Goal: Task Accomplishment & Management: Manage account settings

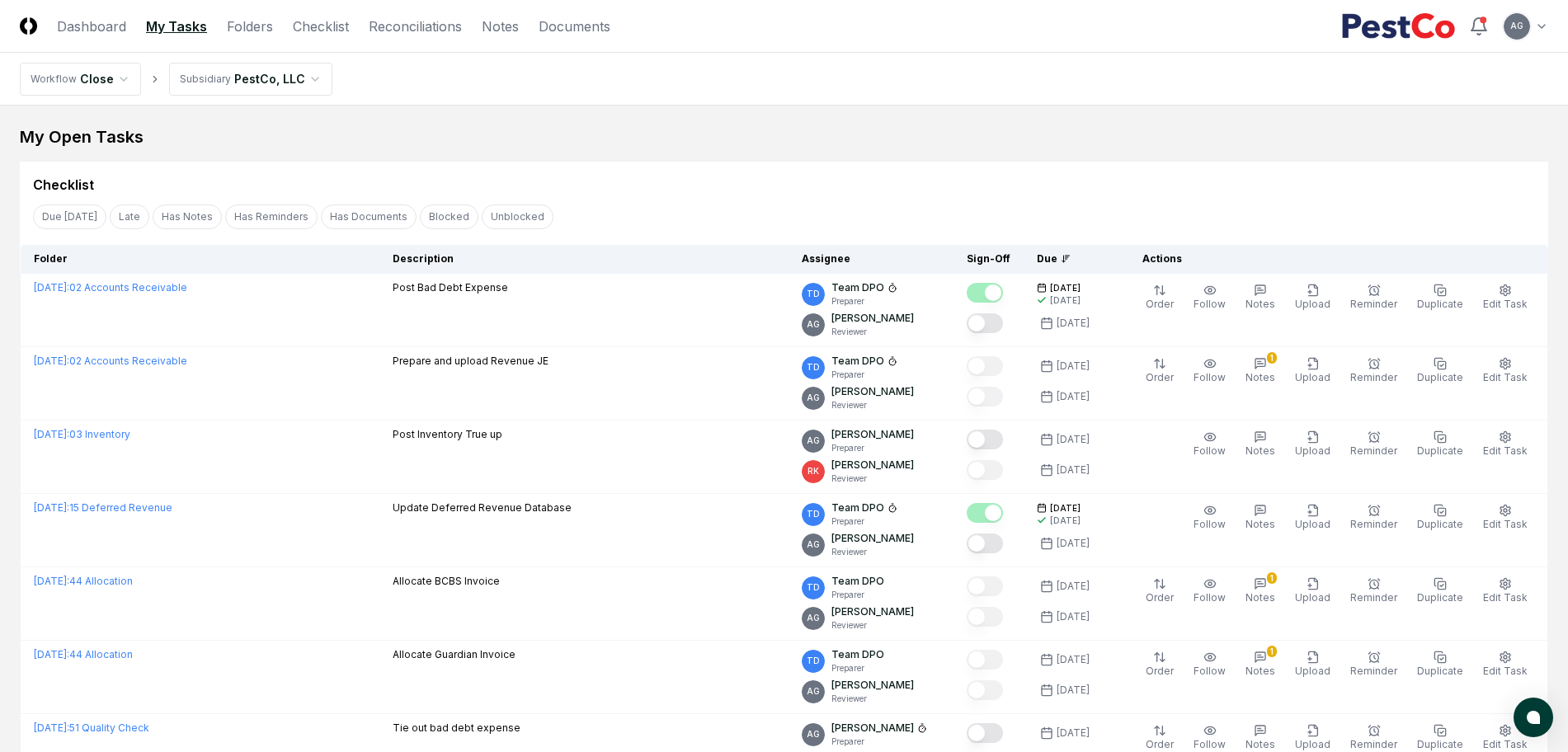
click at [767, 175] on div "Checklist" at bounding box center [784, 185] width 1502 height 19
click at [410, 24] on link "Reconciliations" at bounding box center [415, 26] width 93 height 19
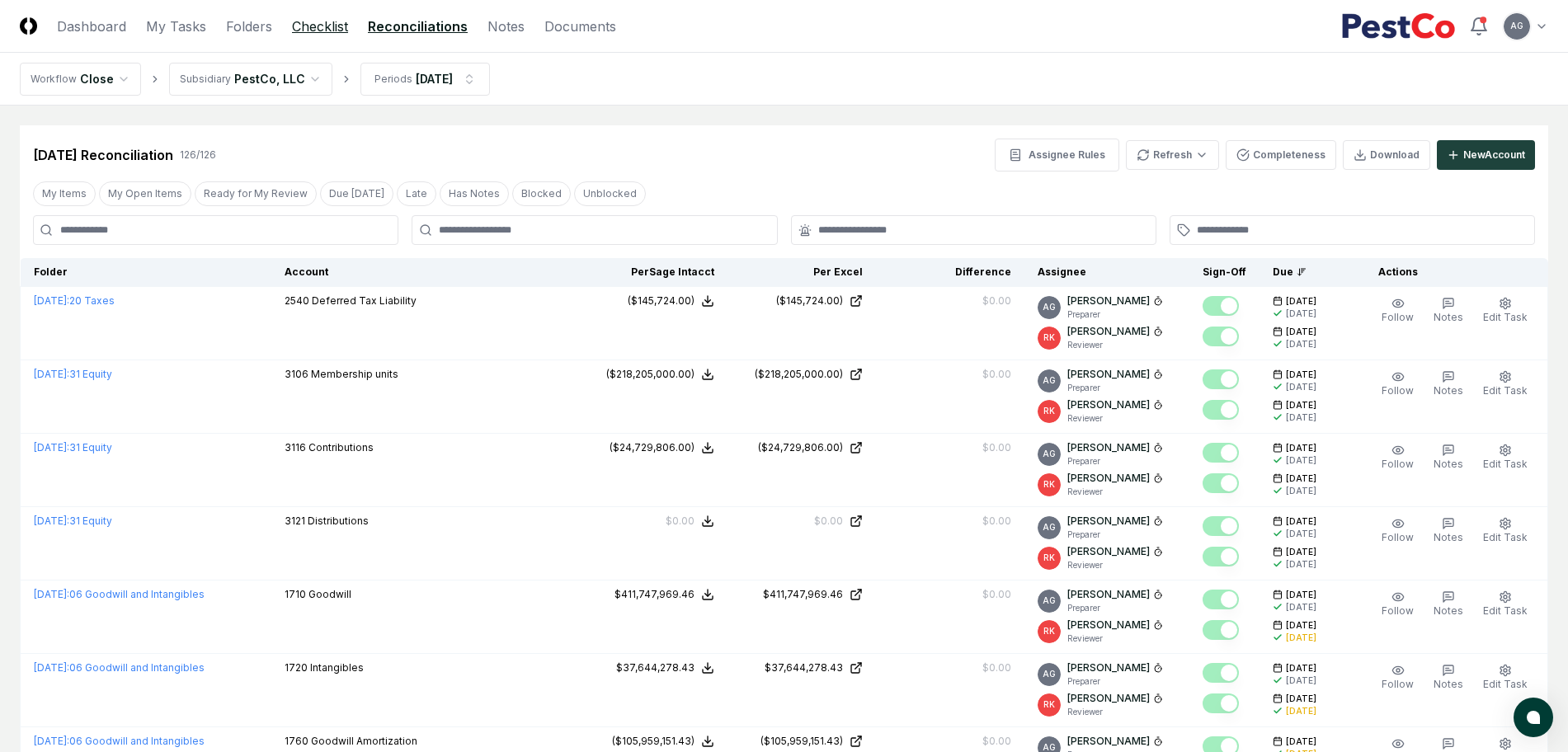
click at [323, 24] on link "Checklist" at bounding box center [320, 26] width 56 height 19
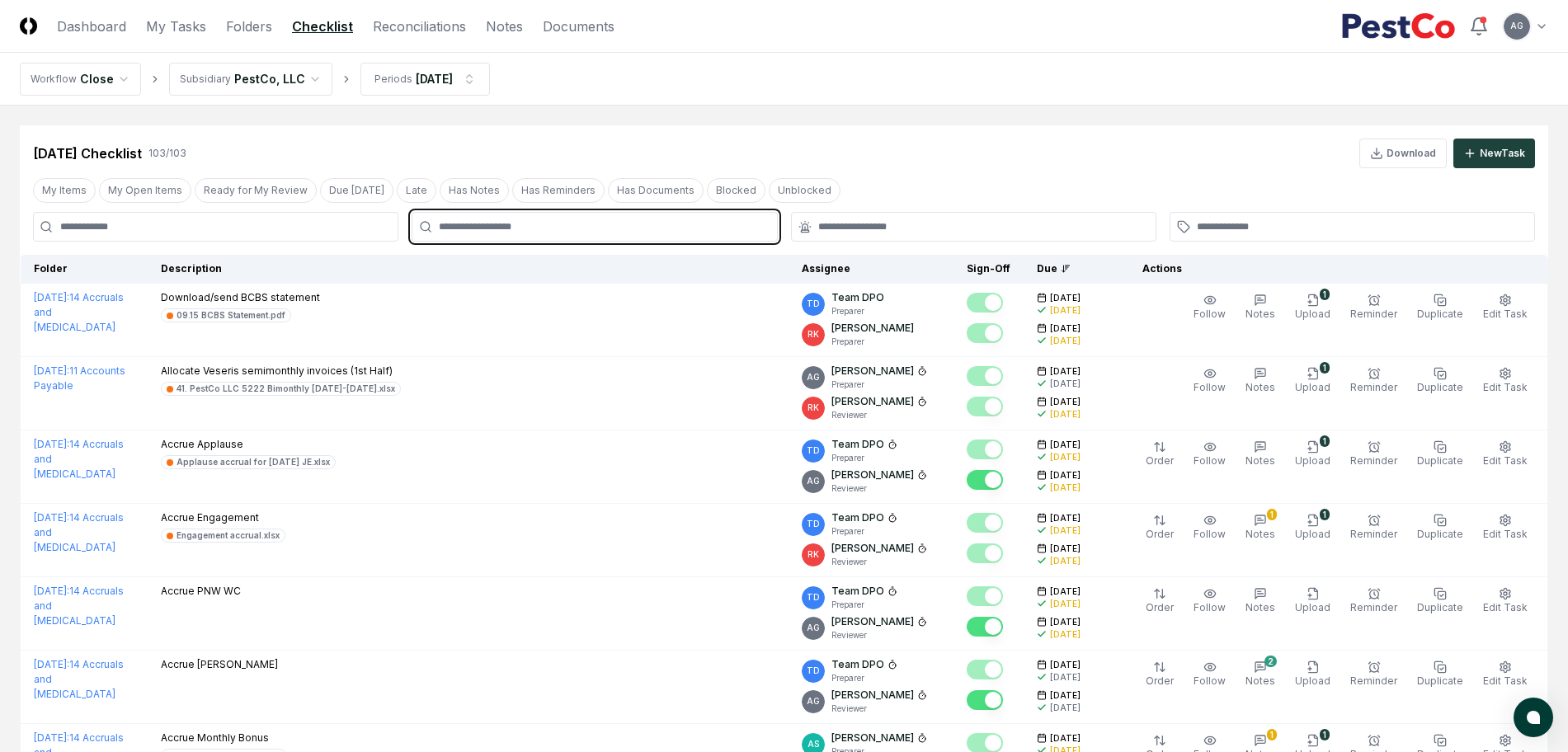
click at [522, 226] on input "text" at bounding box center [602, 227] width 328 height 15
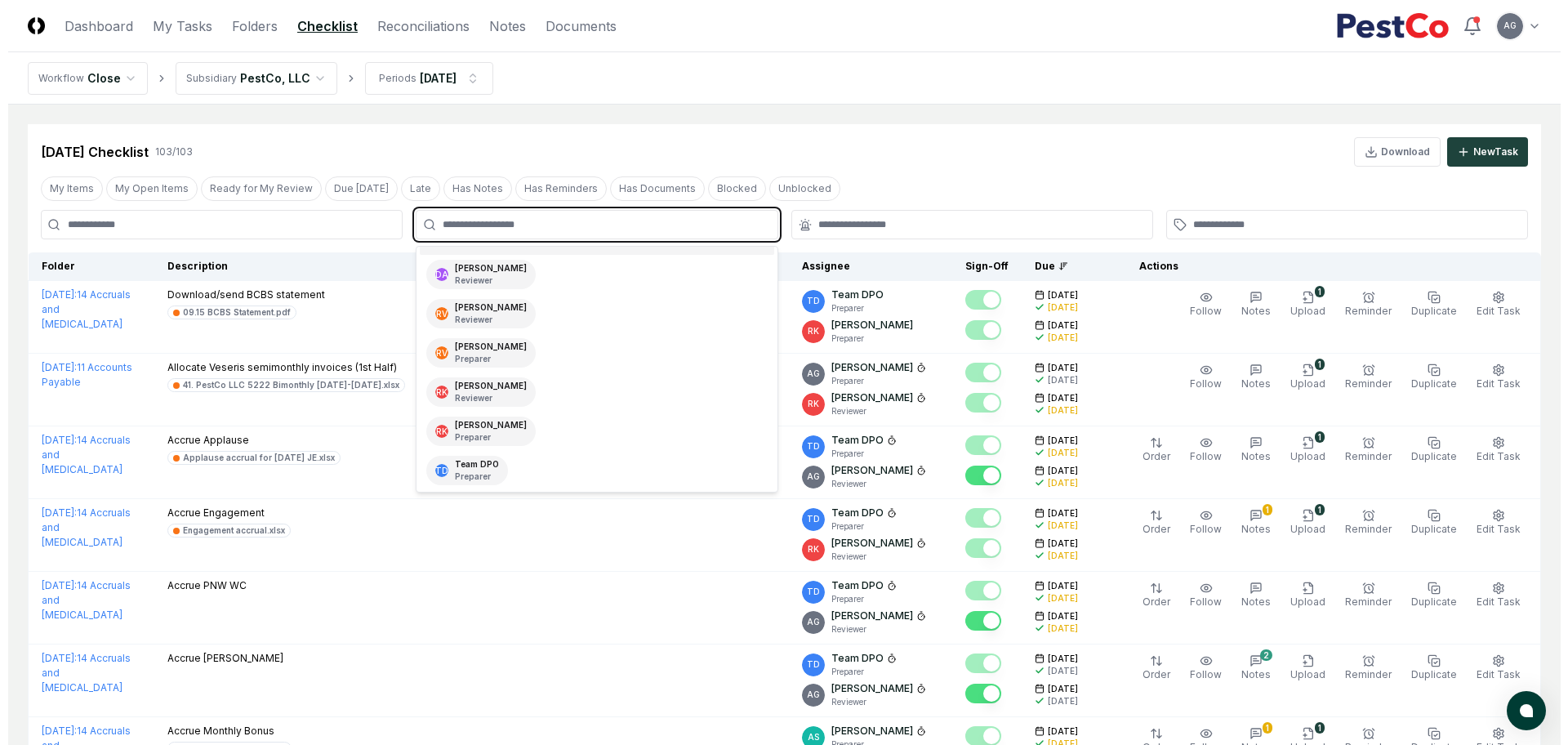
scroll to position [204, 0]
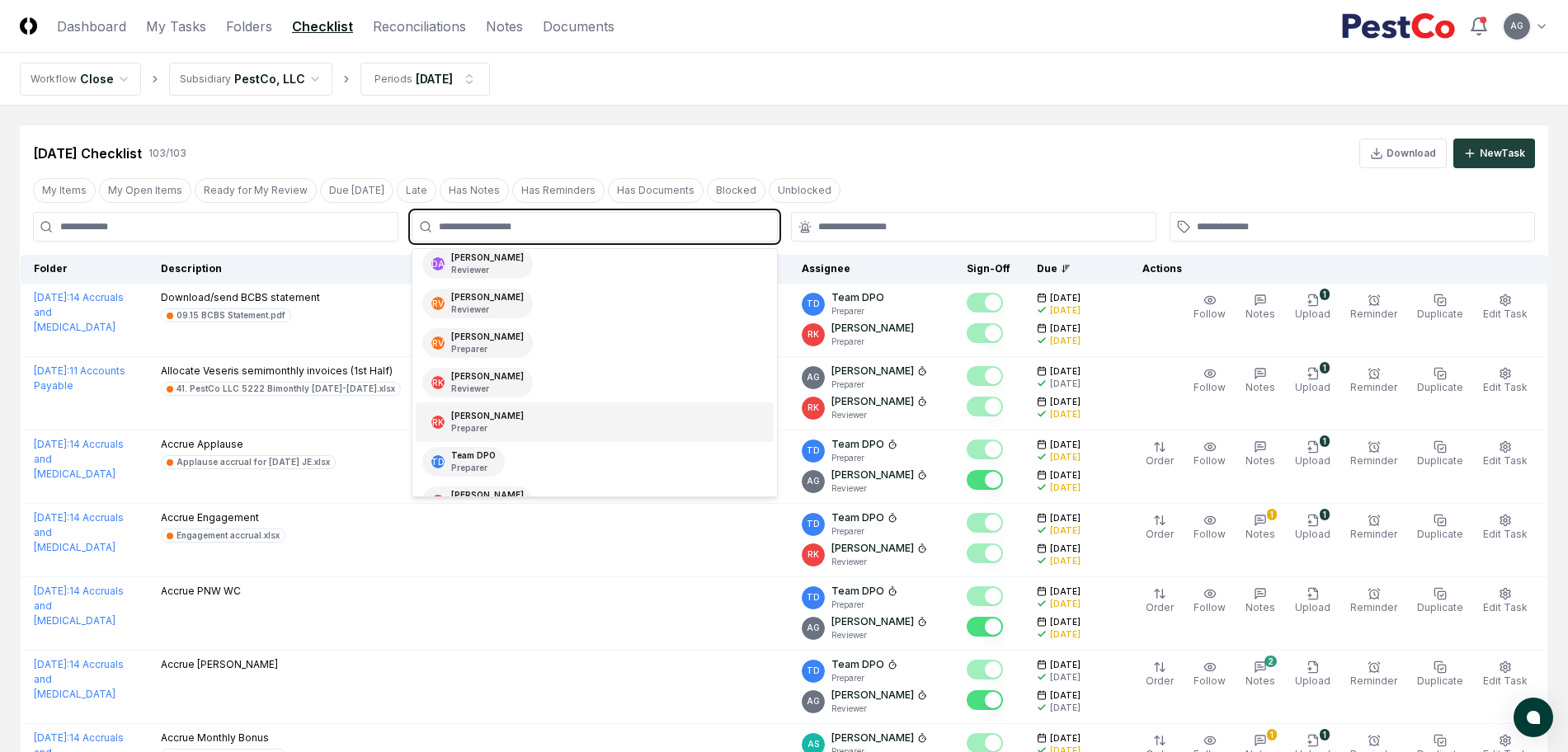
click at [532, 430] on div "[PERSON_NAME] Preparer" at bounding box center [593, 422] width 357 height 40
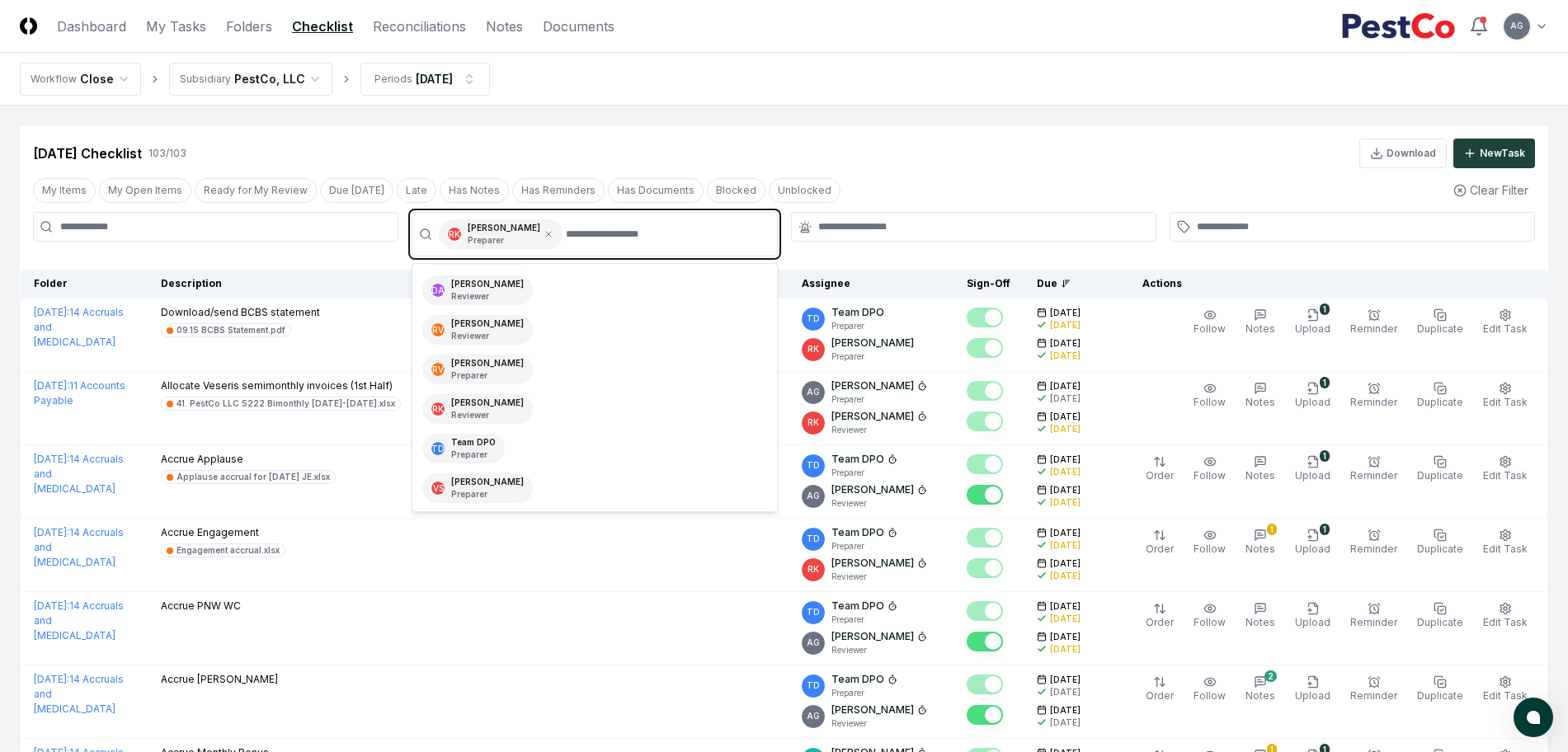
scroll to position [195, 0]
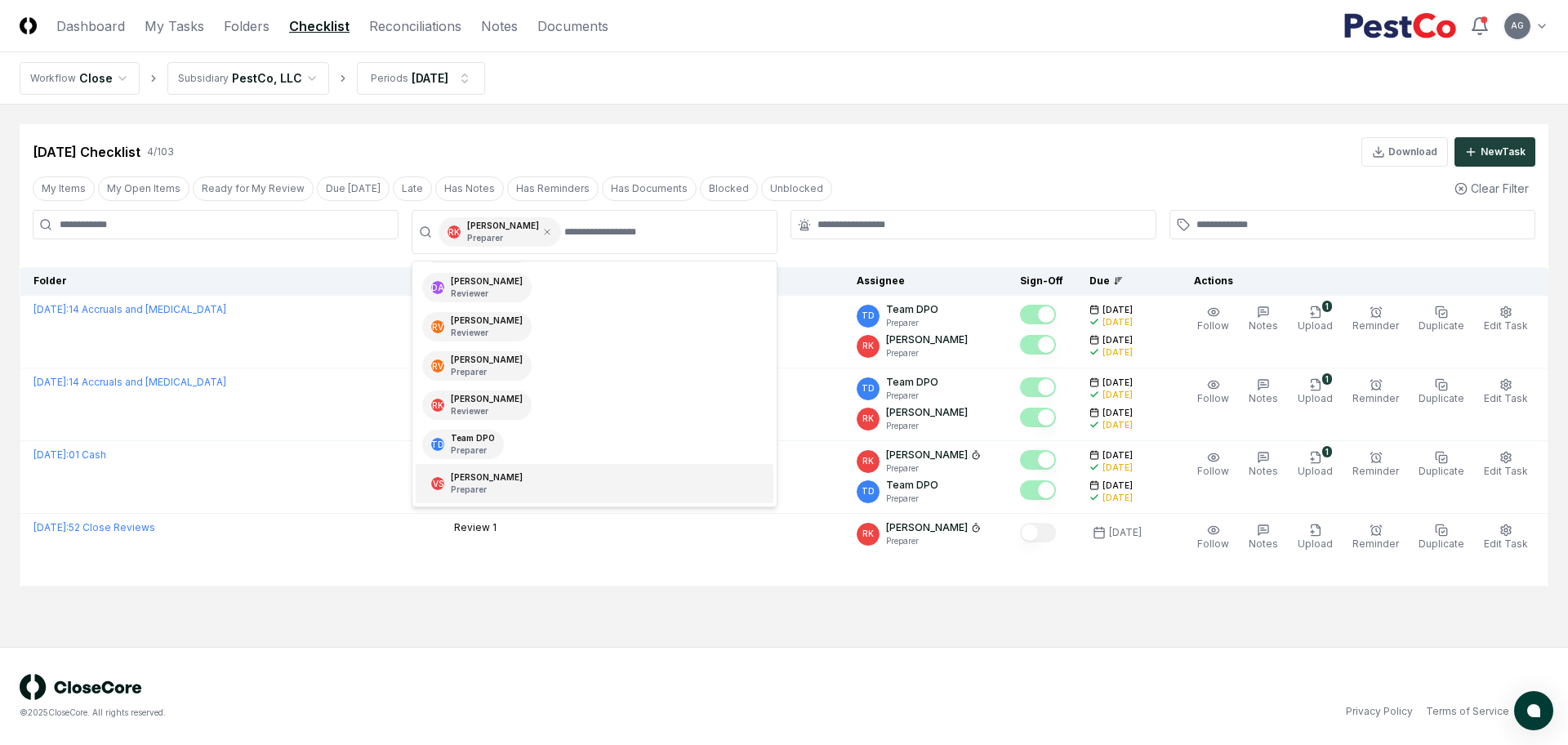
click at [327, 626] on main "Cancel Reassign [DATE] Checklist 4 / 103 Download New Task My Items My Open Ite…" at bounding box center [784, 376] width 1568 height 543
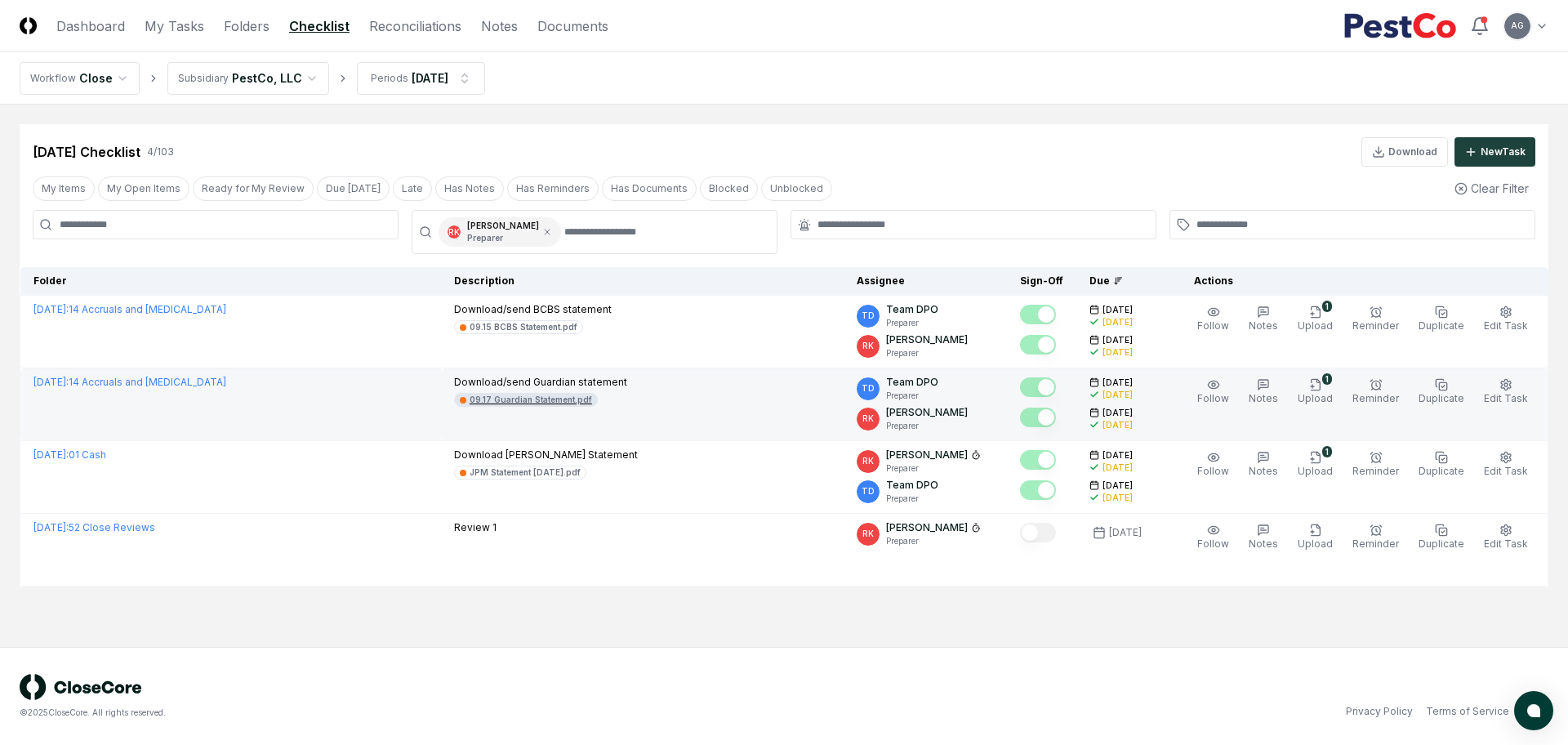
click at [557, 400] on div "09.17 Guardian Statement.pdf" at bounding box center [531, 400] width 122 height 13
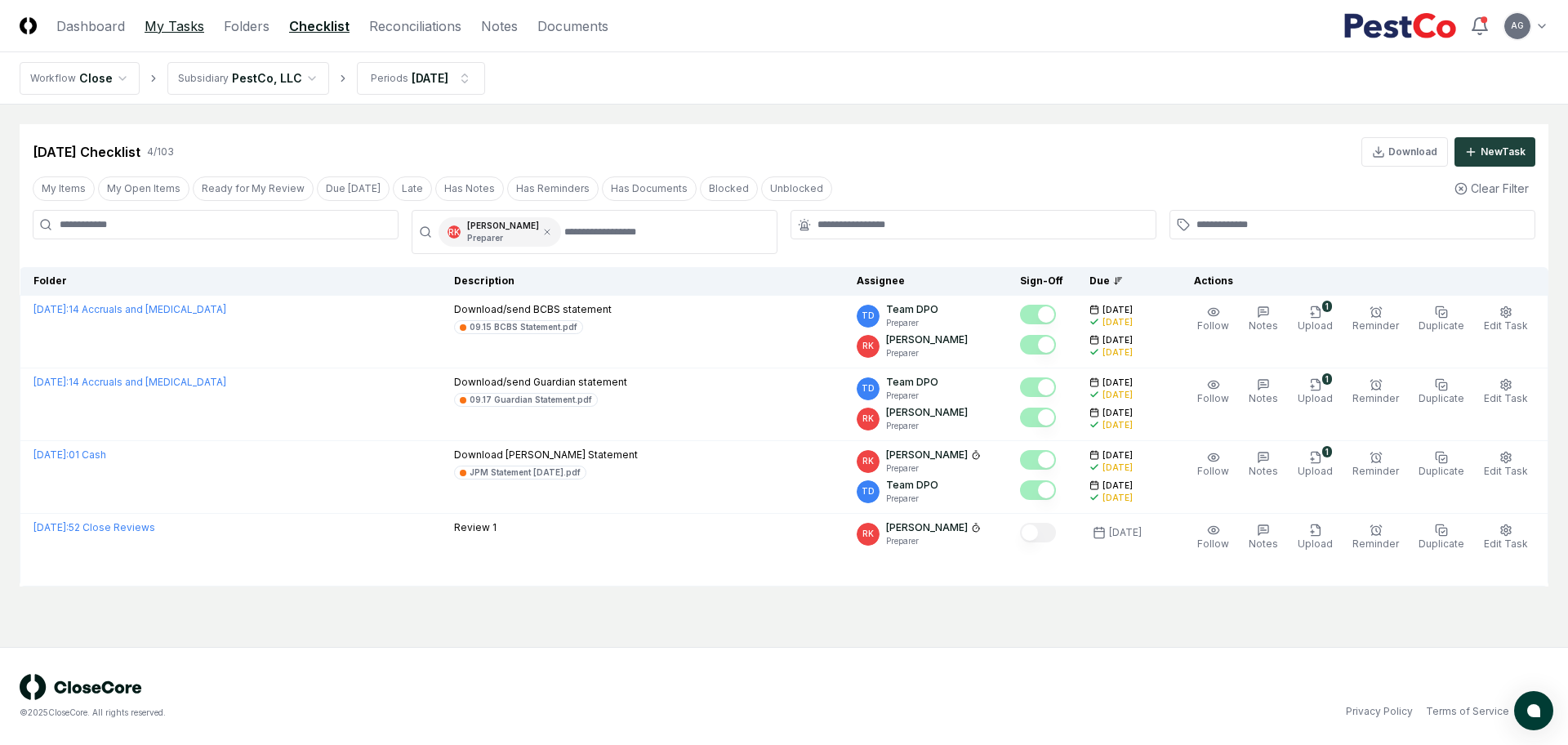
click at [179, 18] on link "My Tasks" at bounding box center [174, 26] width 60 height 19
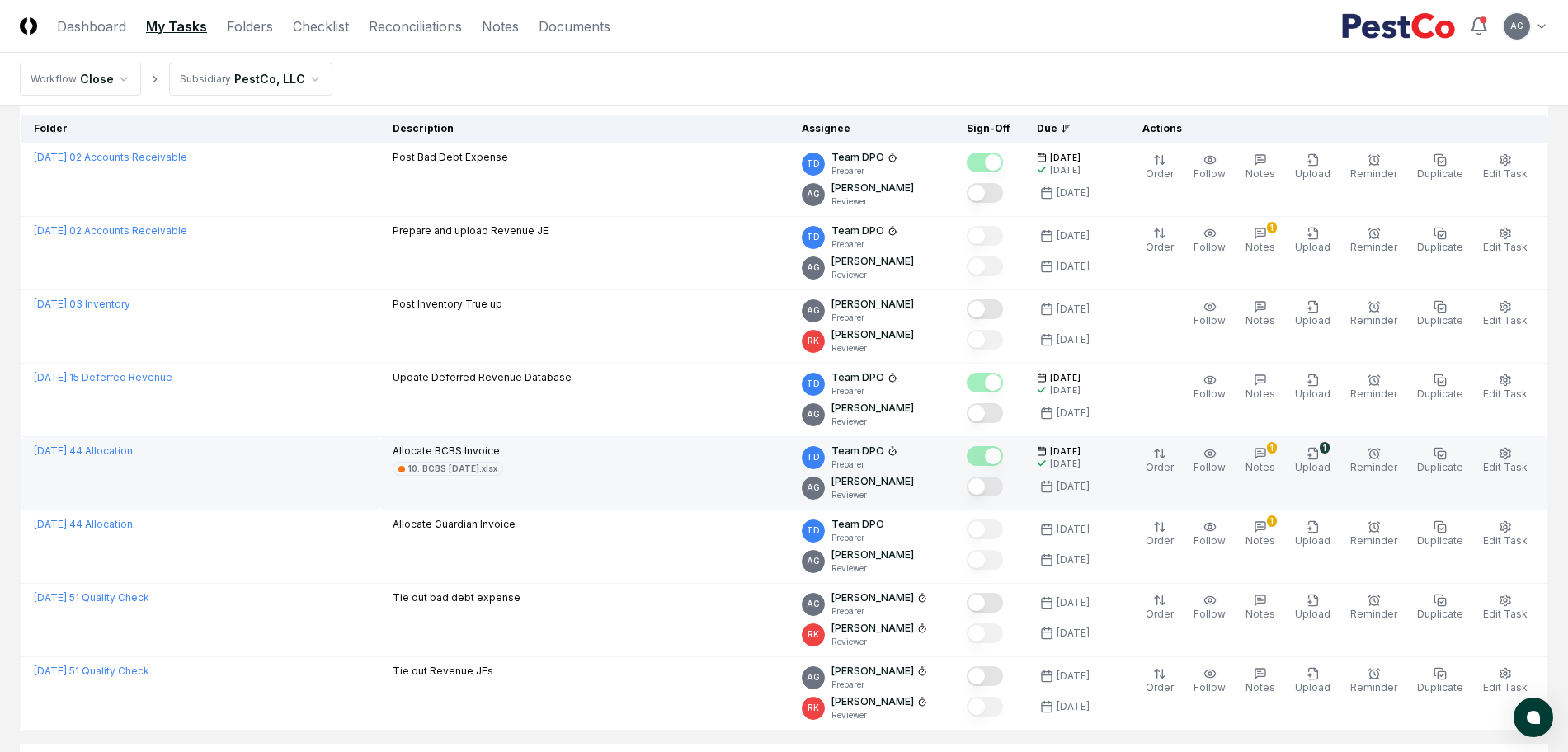
scroll to position [206, 0]
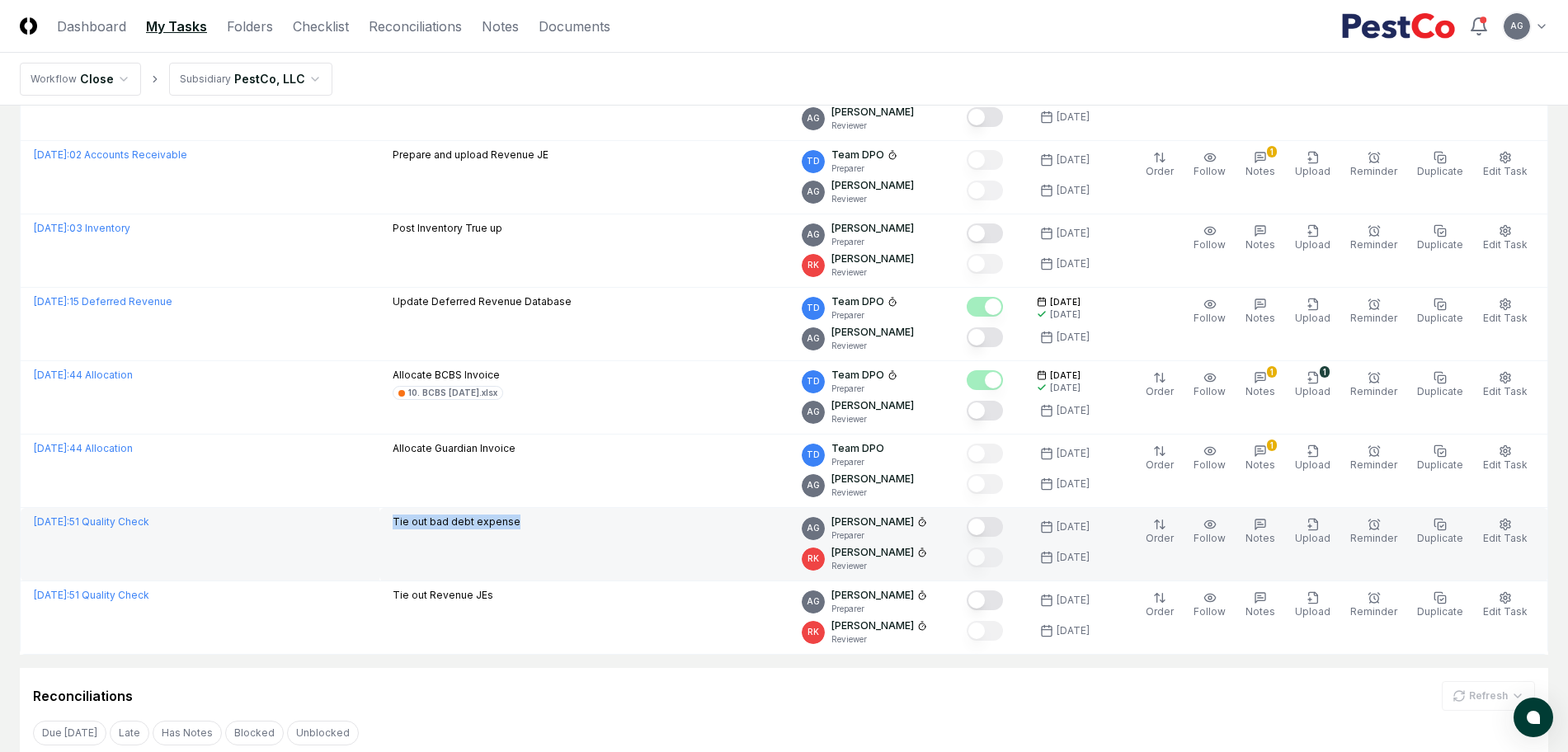
drag, startPoint x: 586, startPoint y: 529, endPoint x: 444, endPoint y: 526, distance: 142.0
click at [444, 526] on td "Tie out bad debt expense" at bounding box center [584, 544] width 410 height 73
copy p "Tie out bad debt expense"
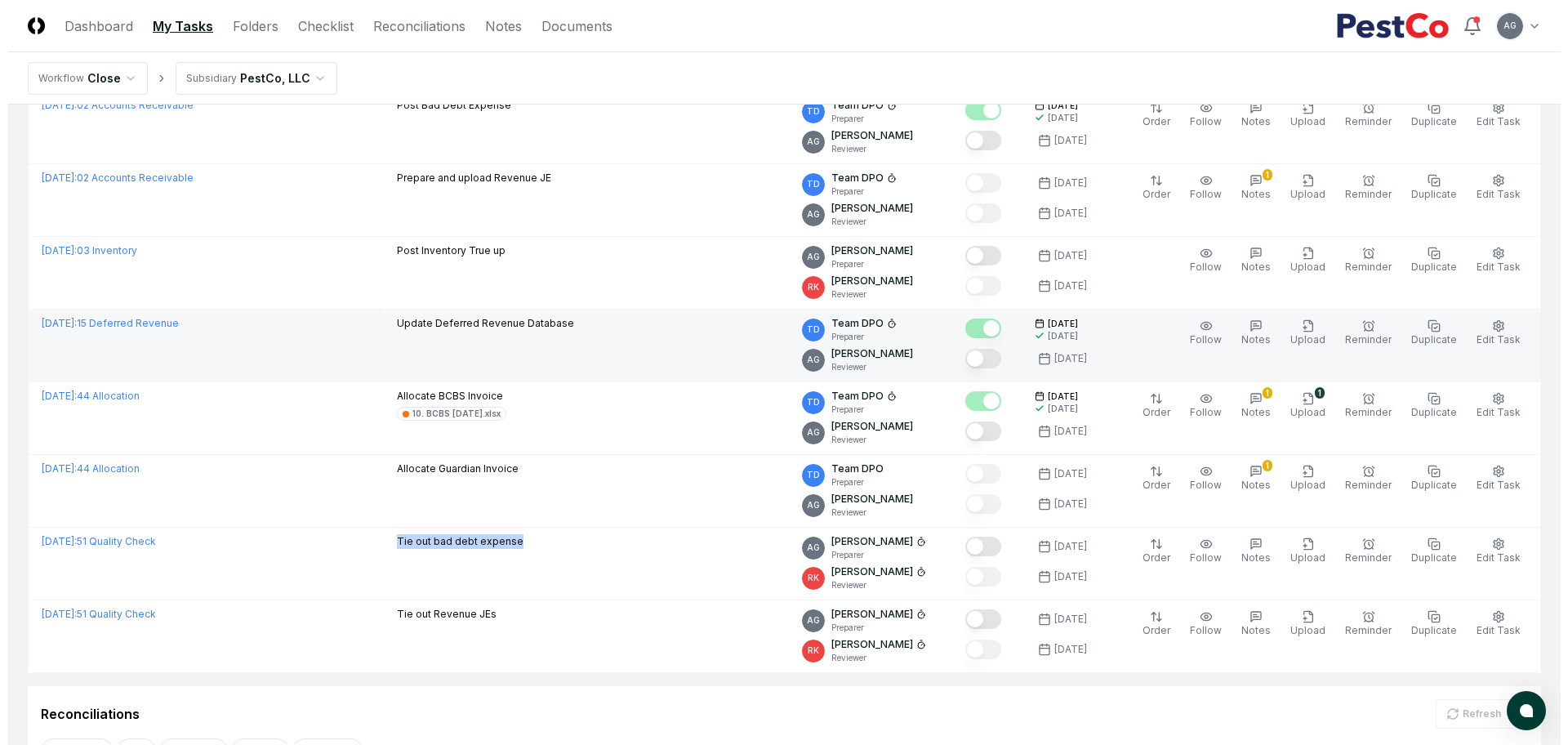
scroll to position [102, 0]
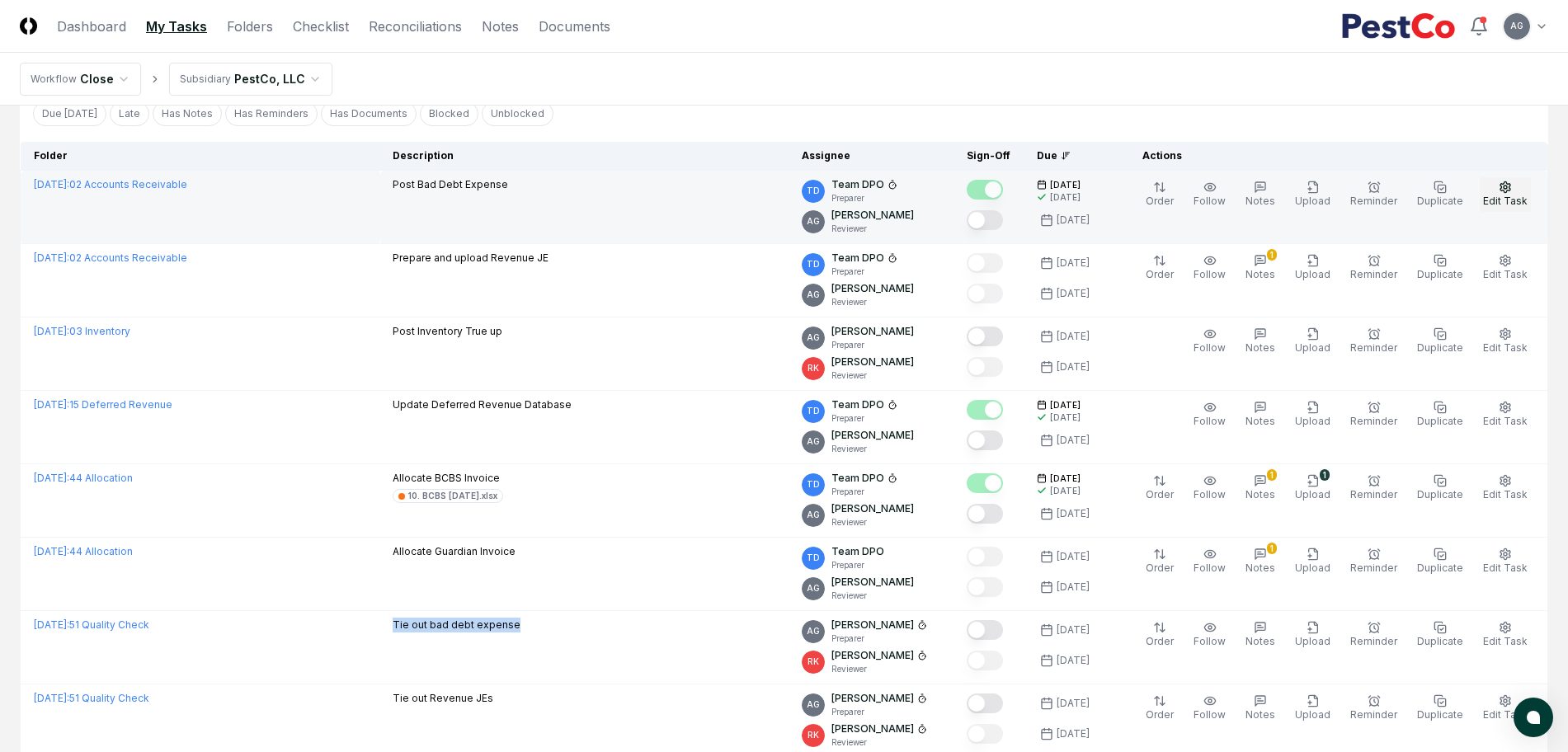
click at [1494, 187] on button "Edit Task" at bounding box center [1505, 195] width 52 height 35
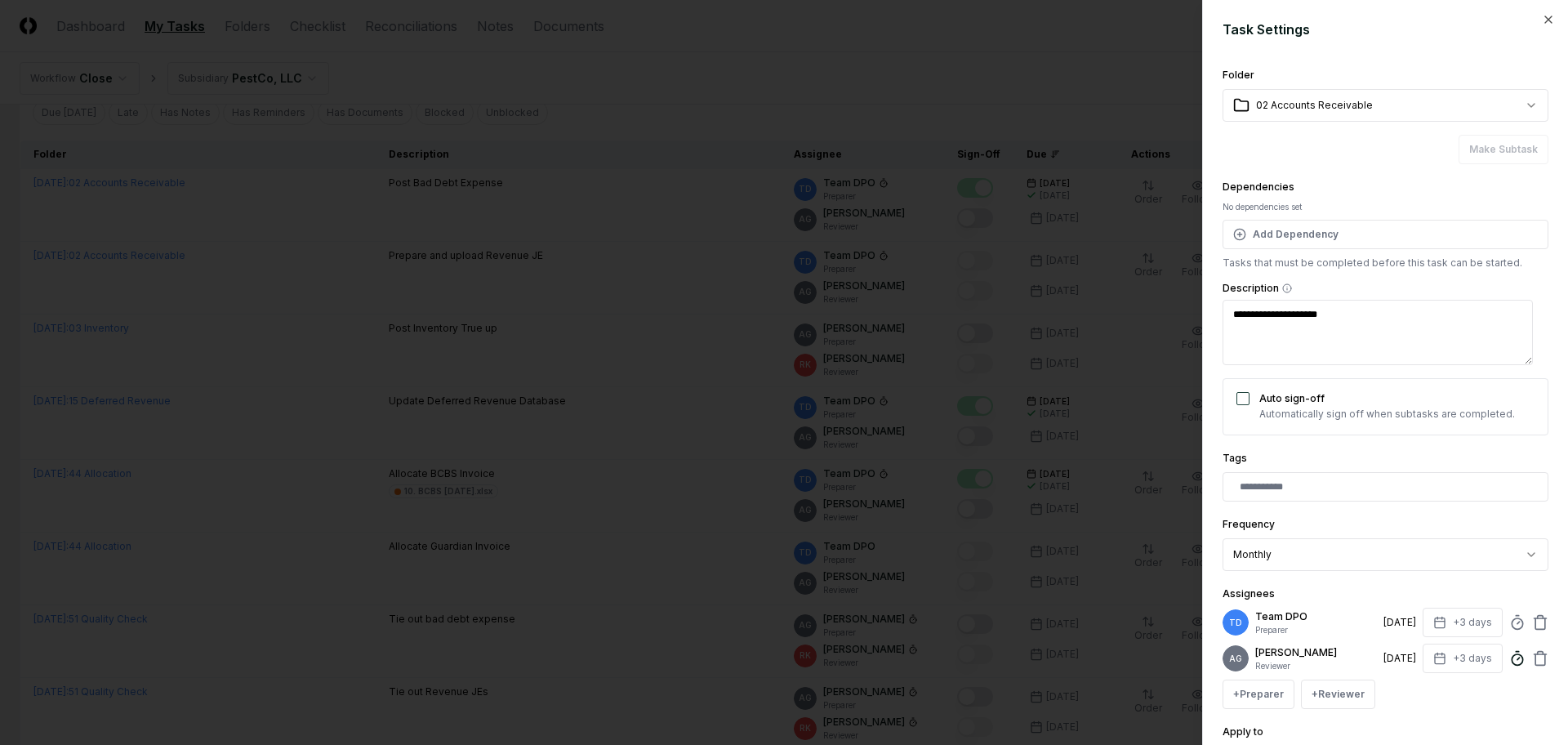
click at [1509, 667] on icon at bounding box center [1517, 658] width 16 height 16
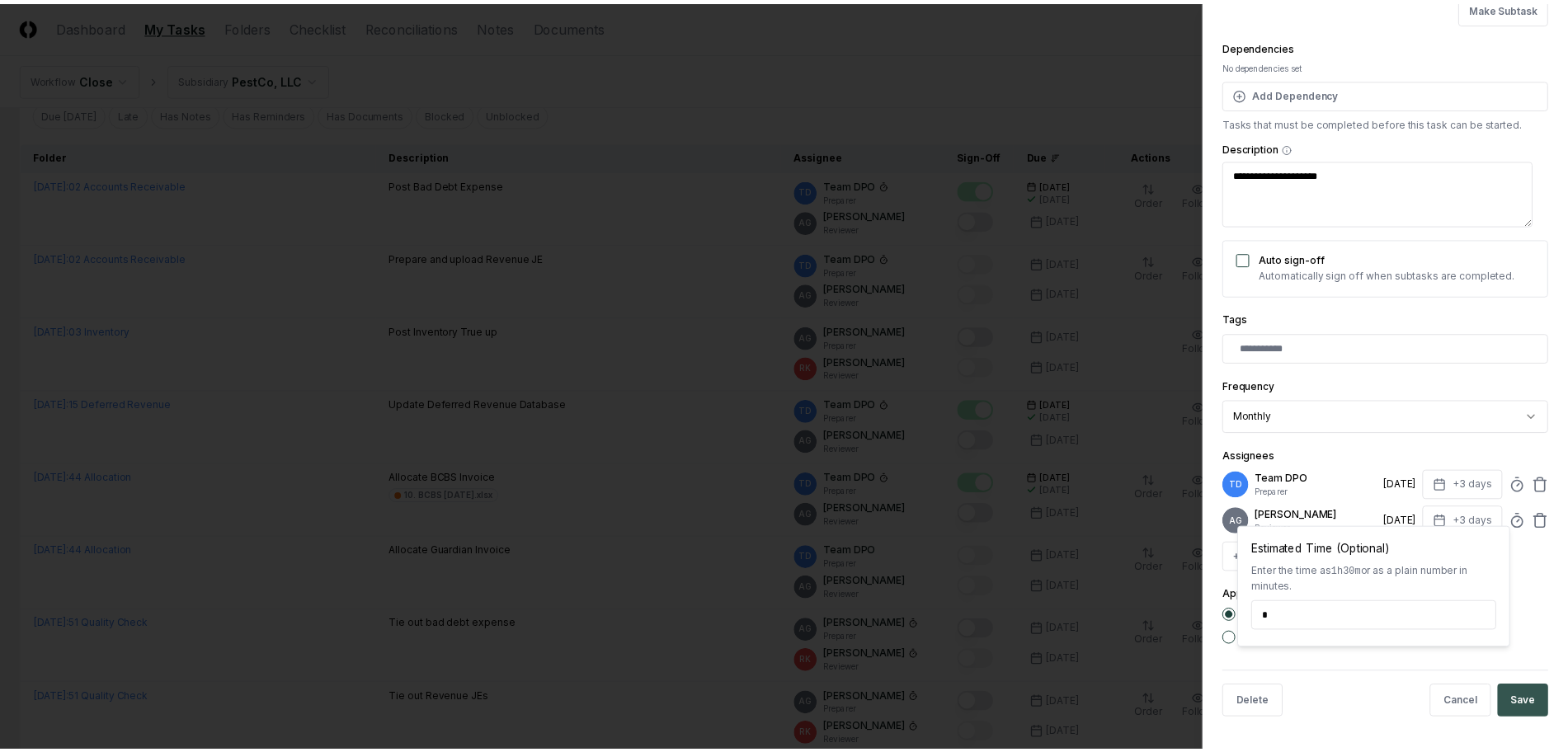
scroll to position [156, 0]
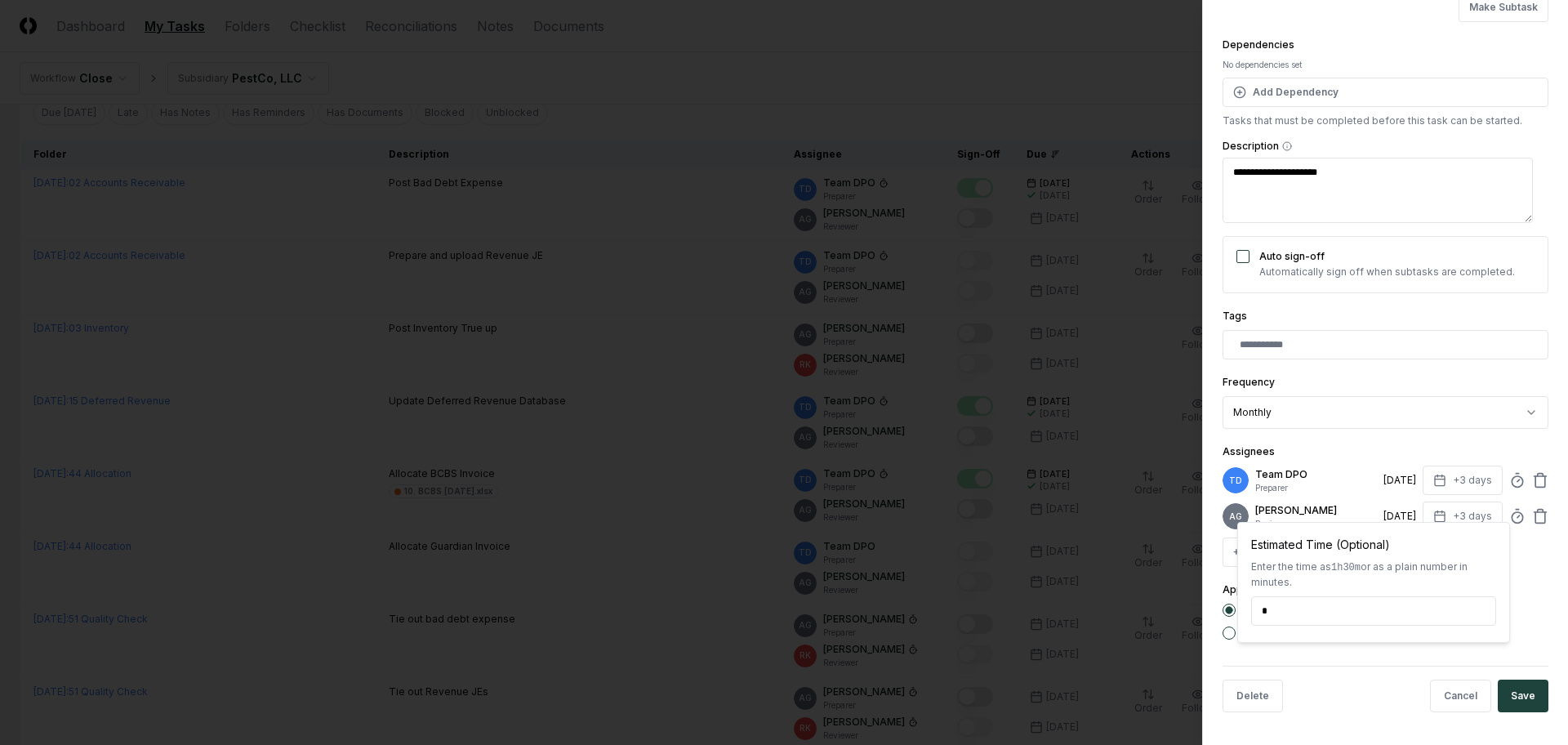
type input "*****"
click at [1526, 706] on button "Save" at bounding box center [1523, 697] width 51 height 33
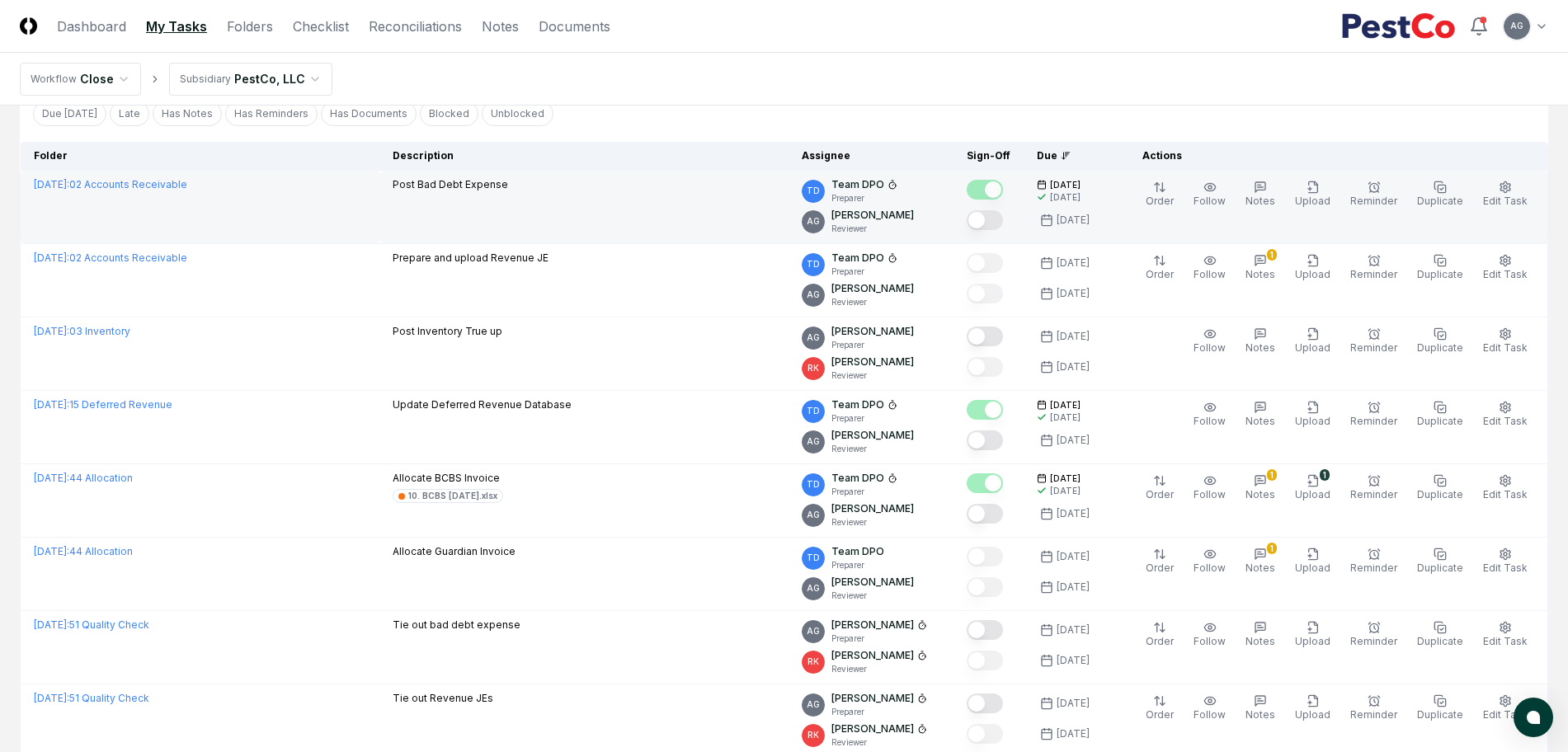
click at [1003, 216] on button "Mark complete" at bounding box center [984, 220] width 36 height 19
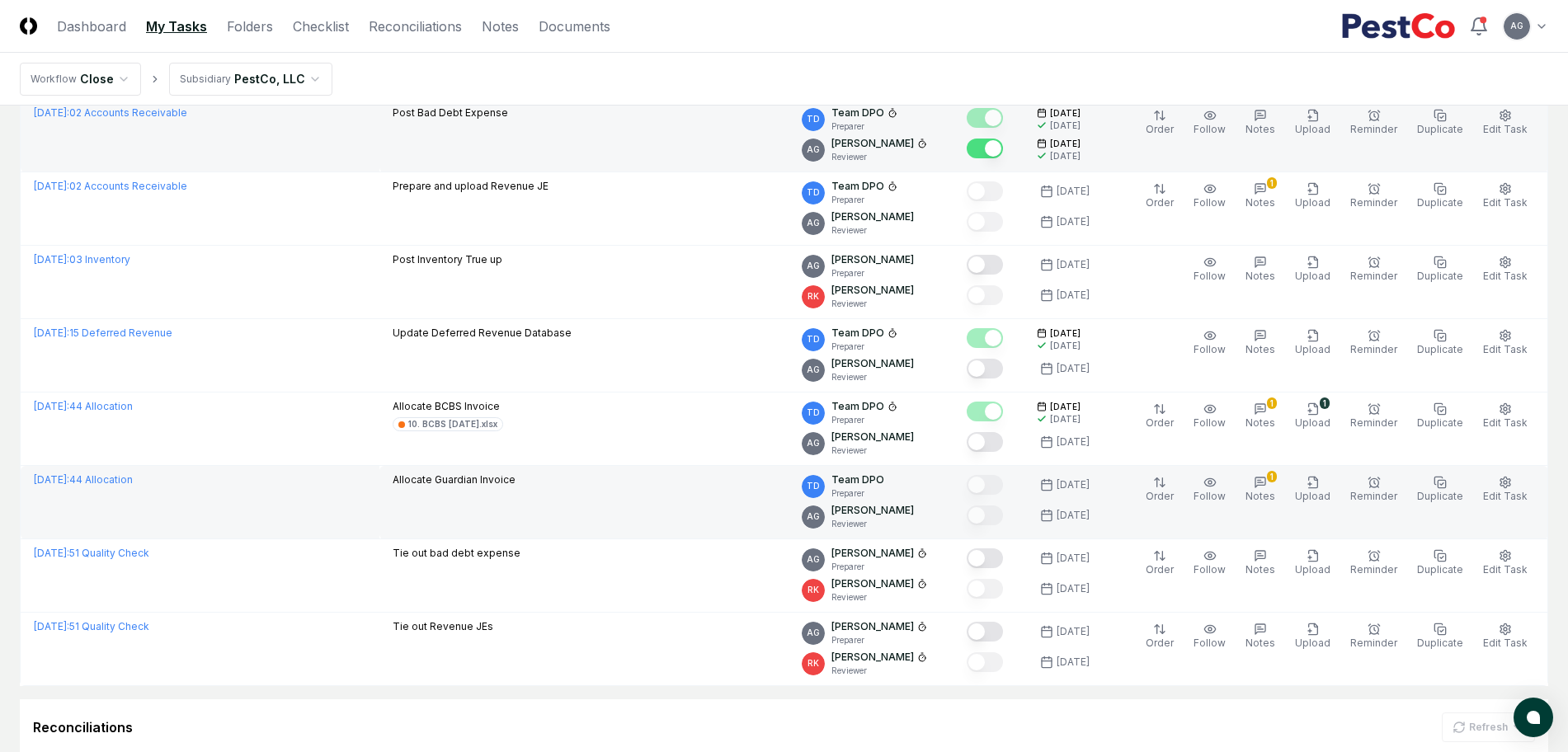
scroll to position [206, 0]
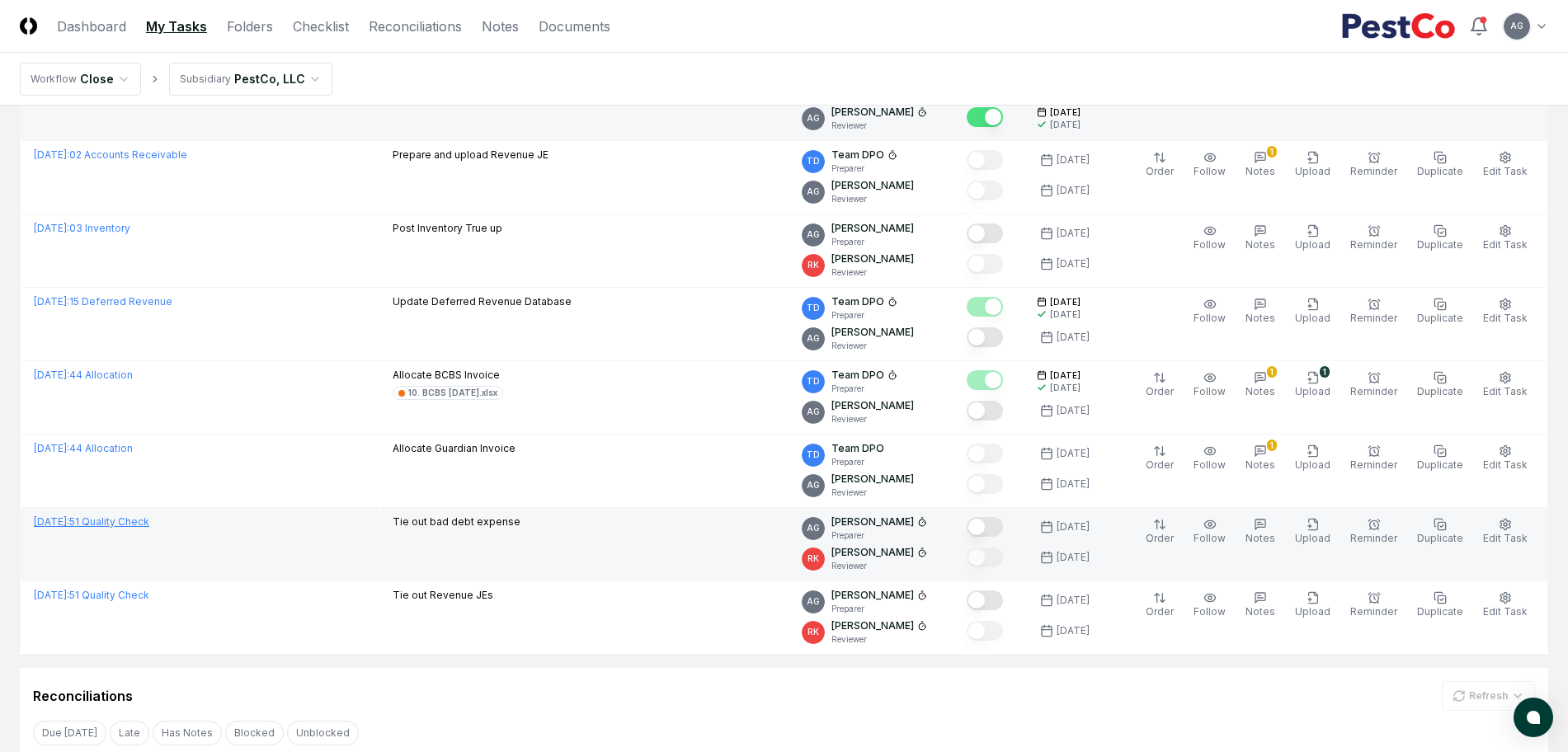
click at [150, 521] on link "[DATE] : 51 Quality Check" at bounding box center [91, 521] width 116 height 13
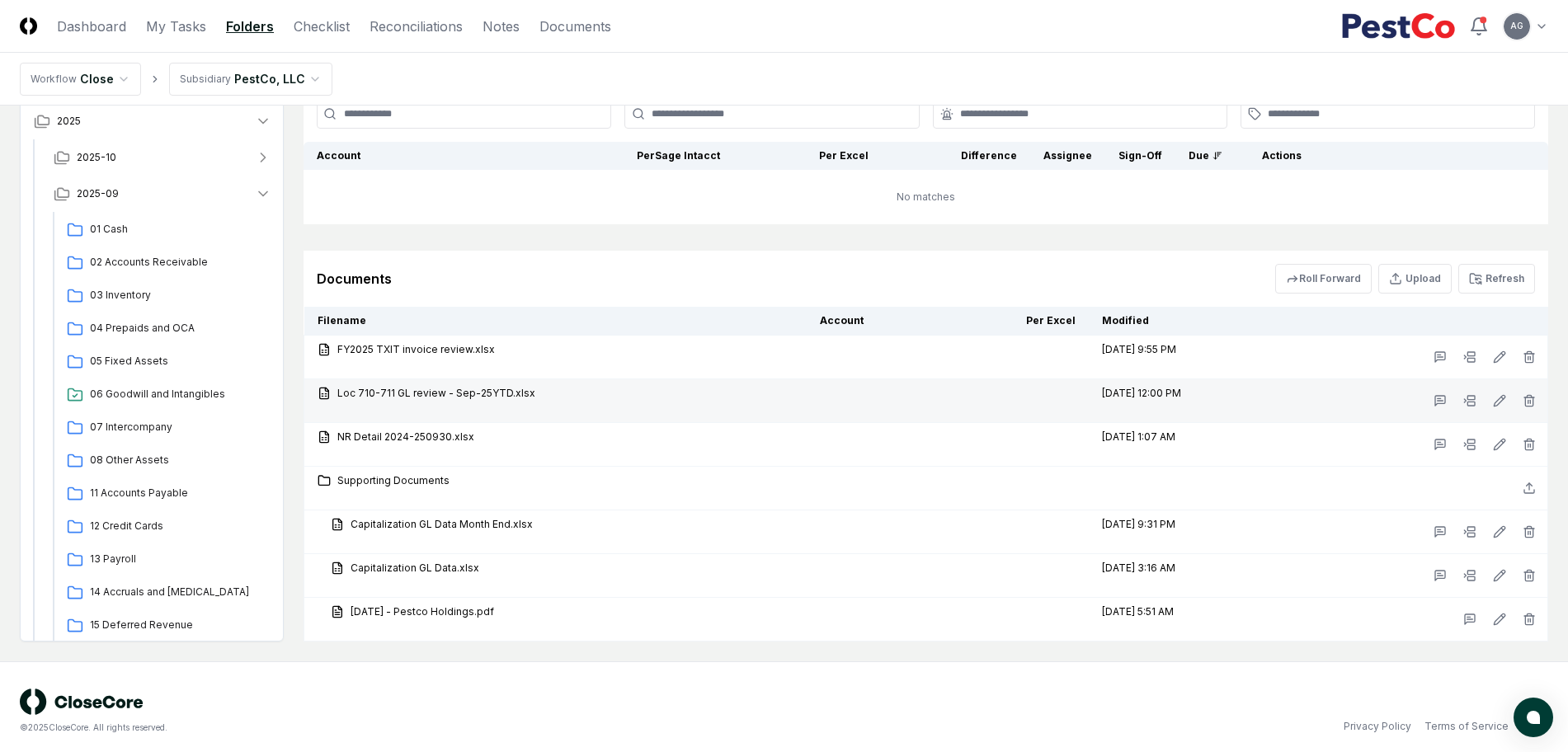
scroll to position [1581, 0]
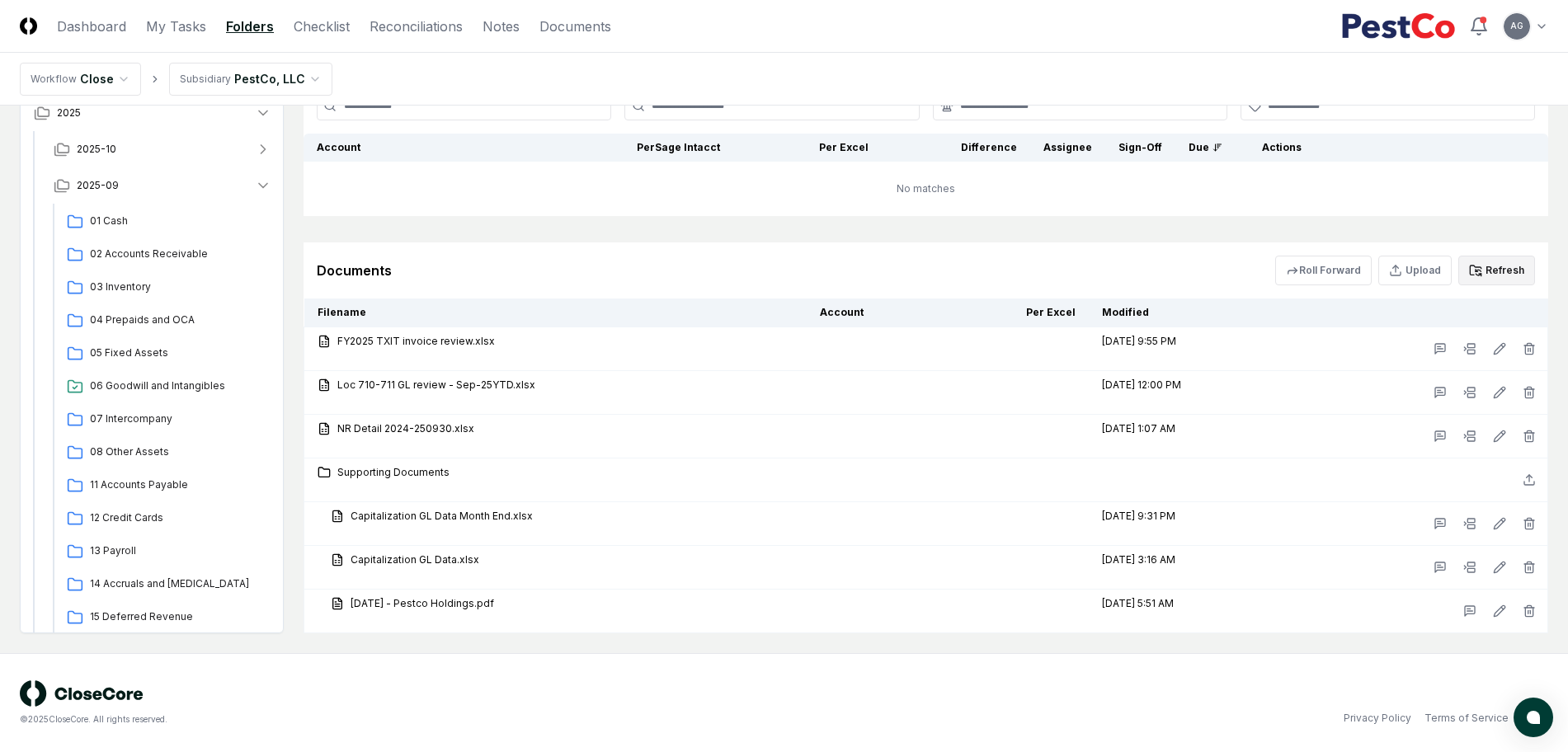
click at [1508, 279] on button "Refresh" at bounding box center [1496, 270] width 77 height 30
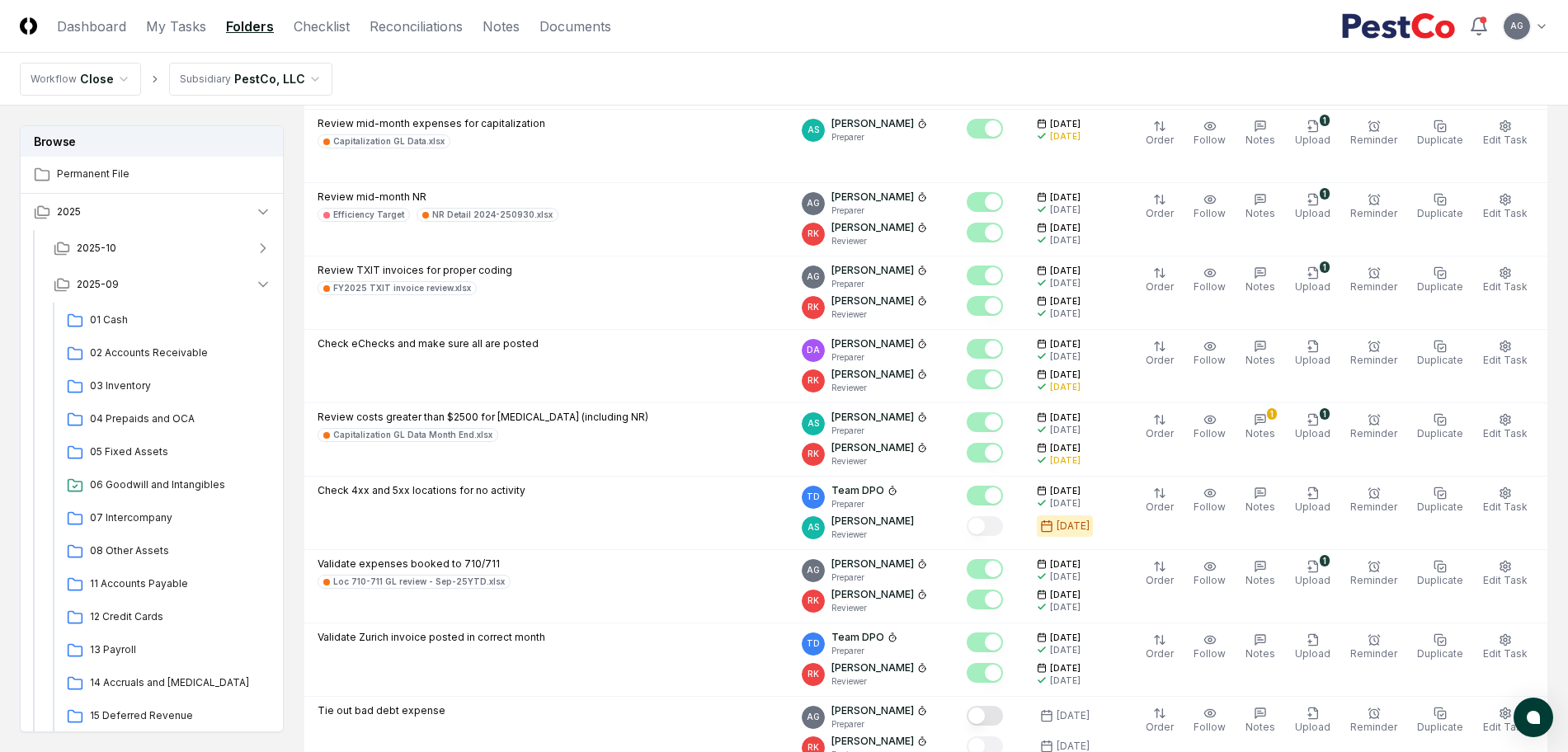
scroll to position [550, 0]
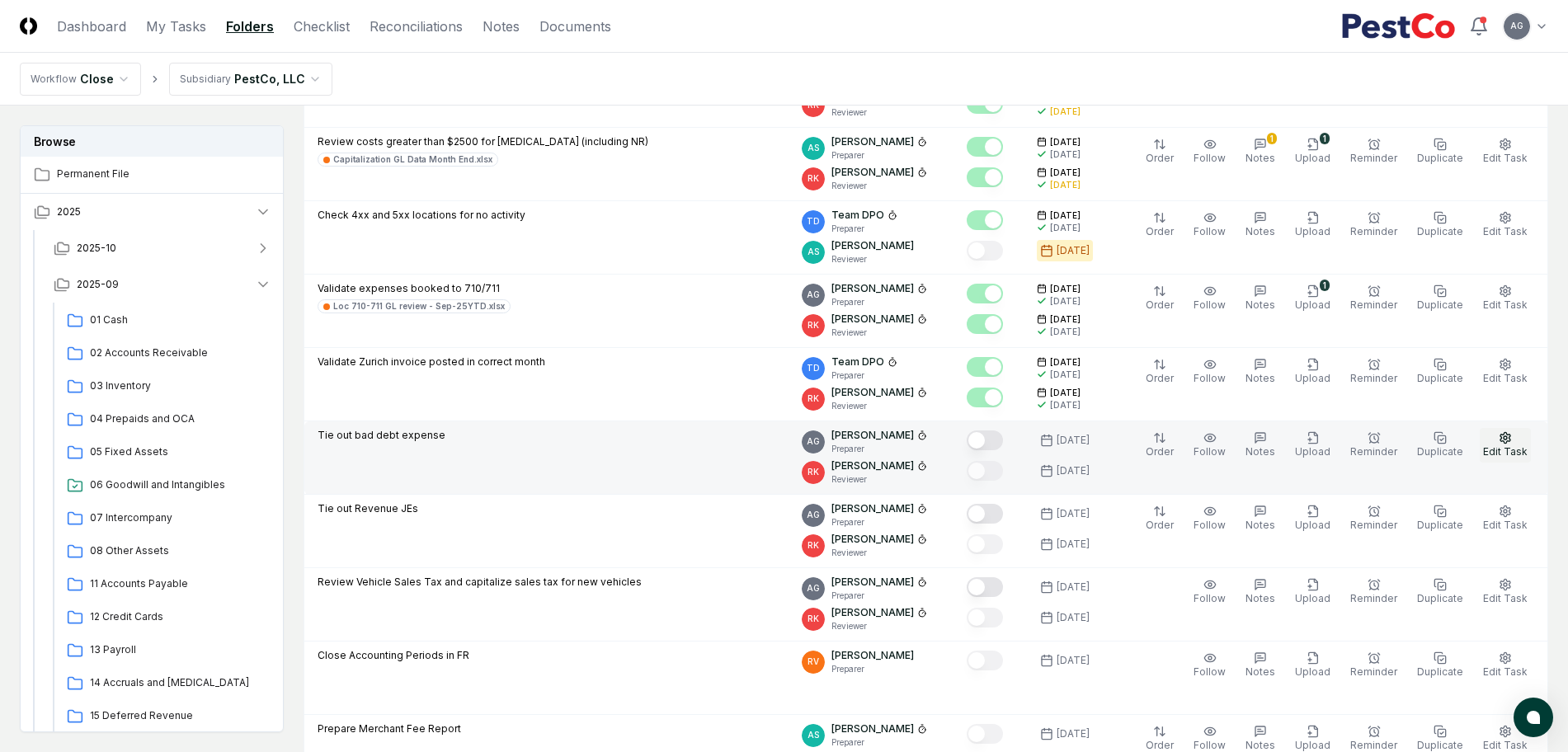
click at [1529, 447] on button "Edit Task" at bounding box center [1505, 446] width 52 height 35
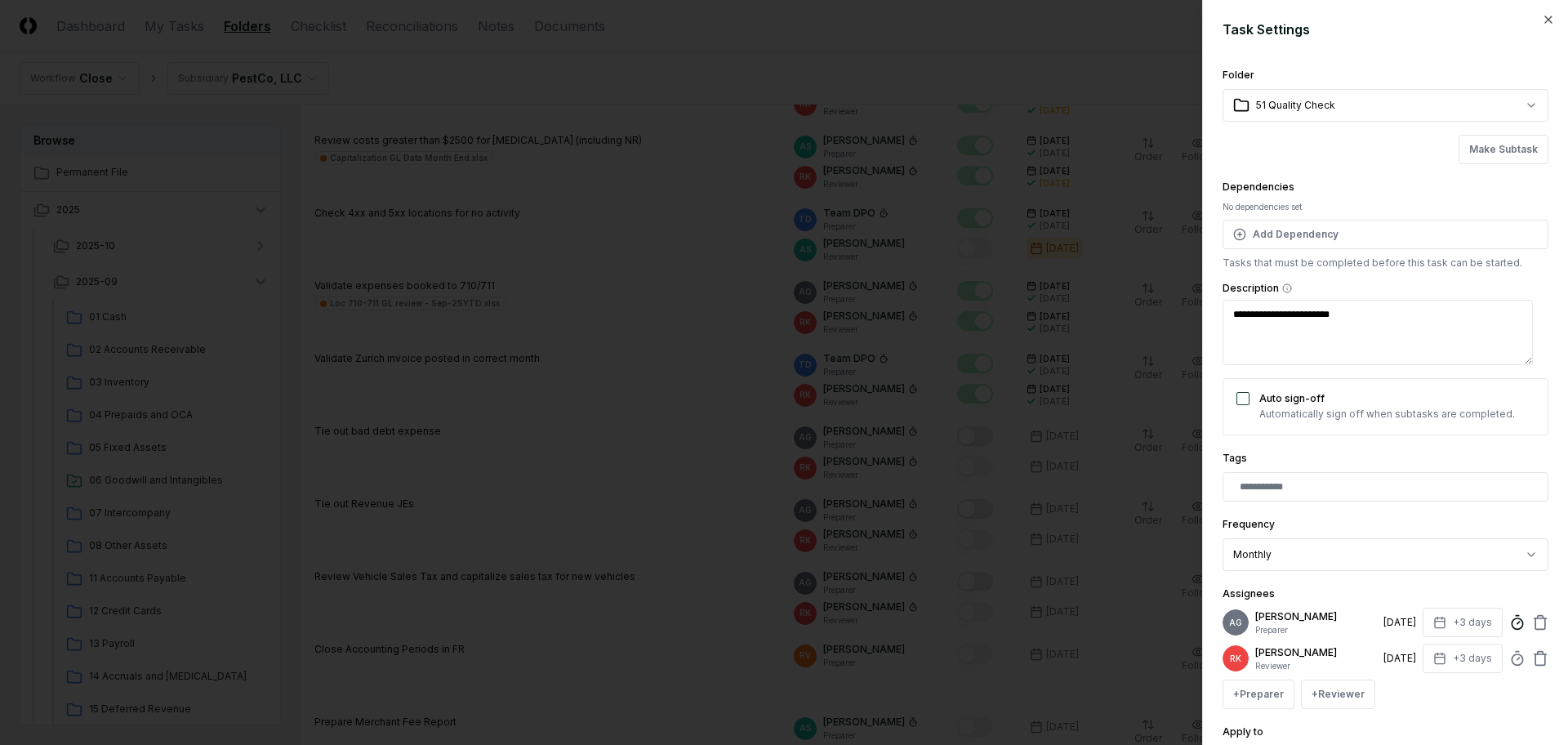
click at [1509, 630] on icon at bounding box center [1517, 623] width 16 height 16
click at [1539, 517] on div "**********" at bounding box center [1385, 372] width 366 height 745
click at [1094, 68] on div at bounding box center [784, 372] width 1568 height 745
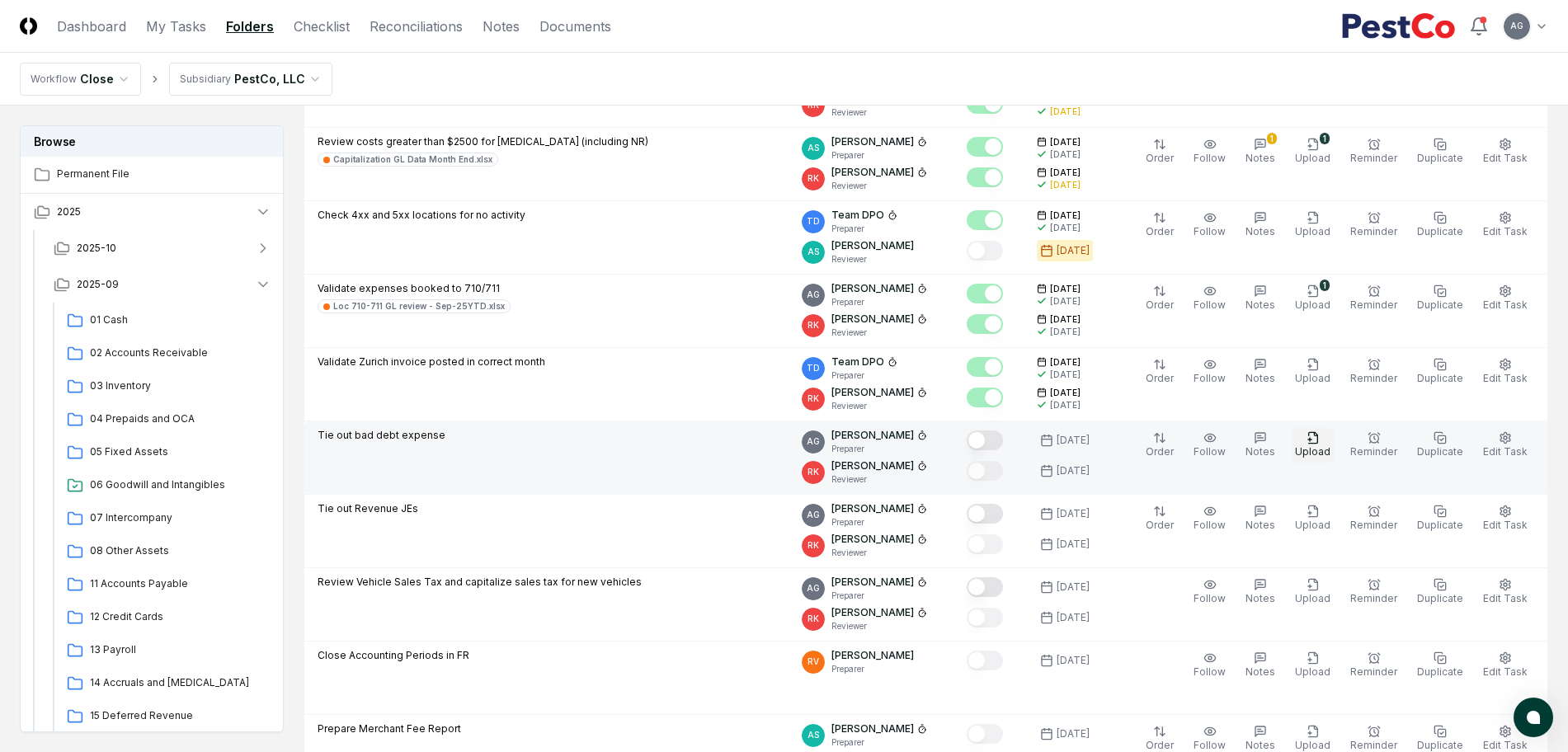
click at [1326, 448] on span "Upload" at bounding box center [1313, 451] width 35 height 13
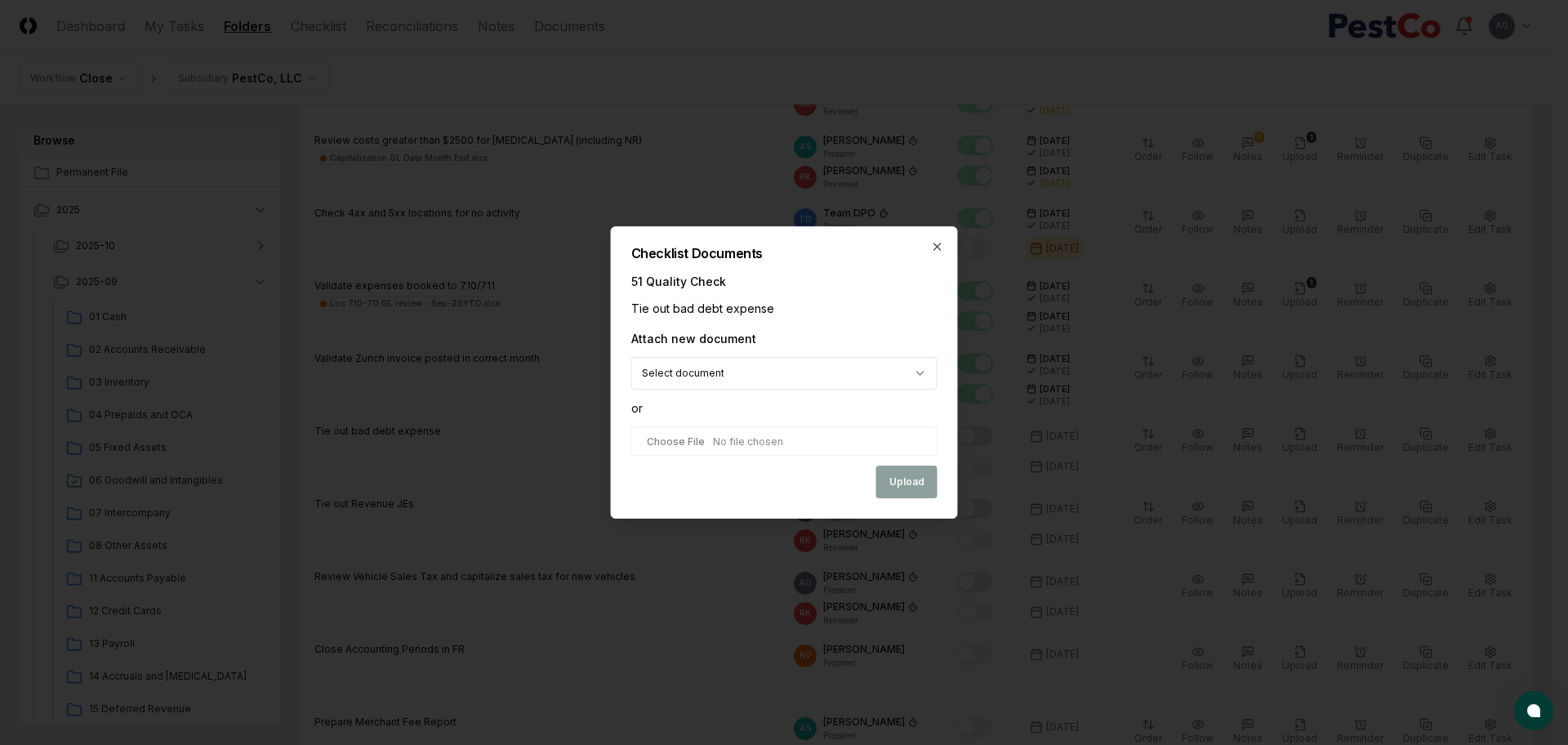
click at [827, 374] on body "CloseCore Dashboard My Tasks Folders Checklist Reconciliations Notes Documents …" at bounding box center [776, 632] width 1553 height 2355
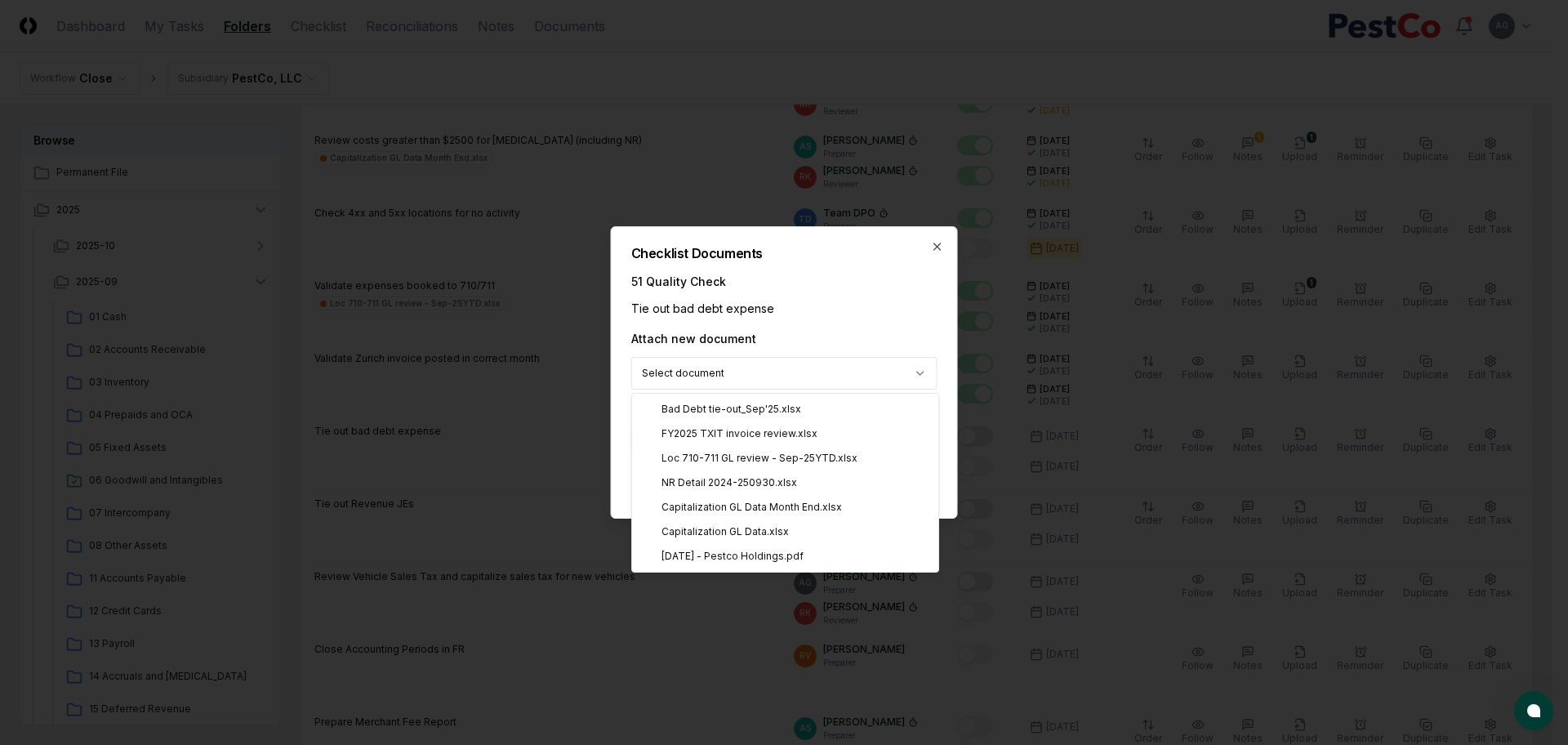
select select "**********"
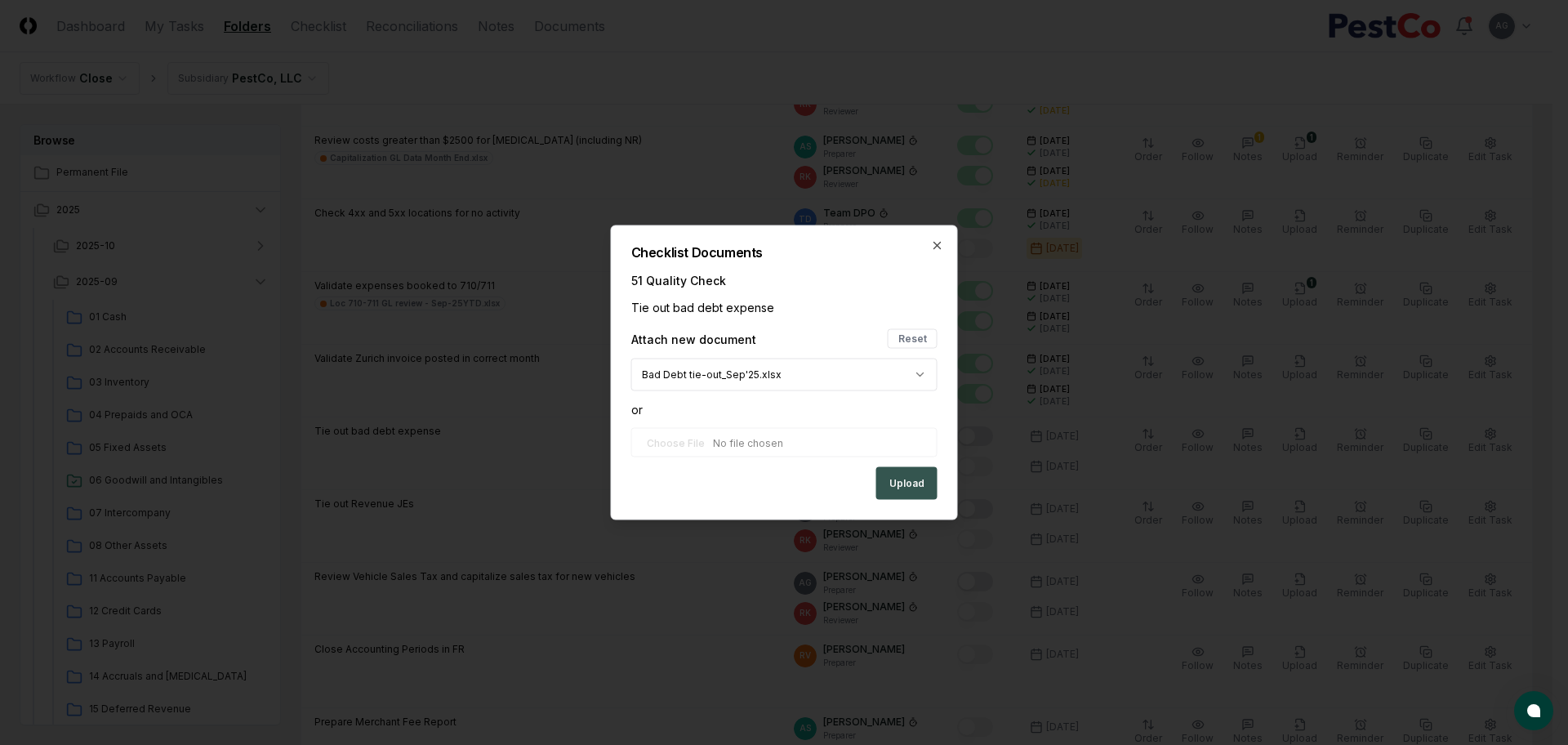
click at [895, 481] on button "Upload" at bounding box center [907, 484] width 62 height 33
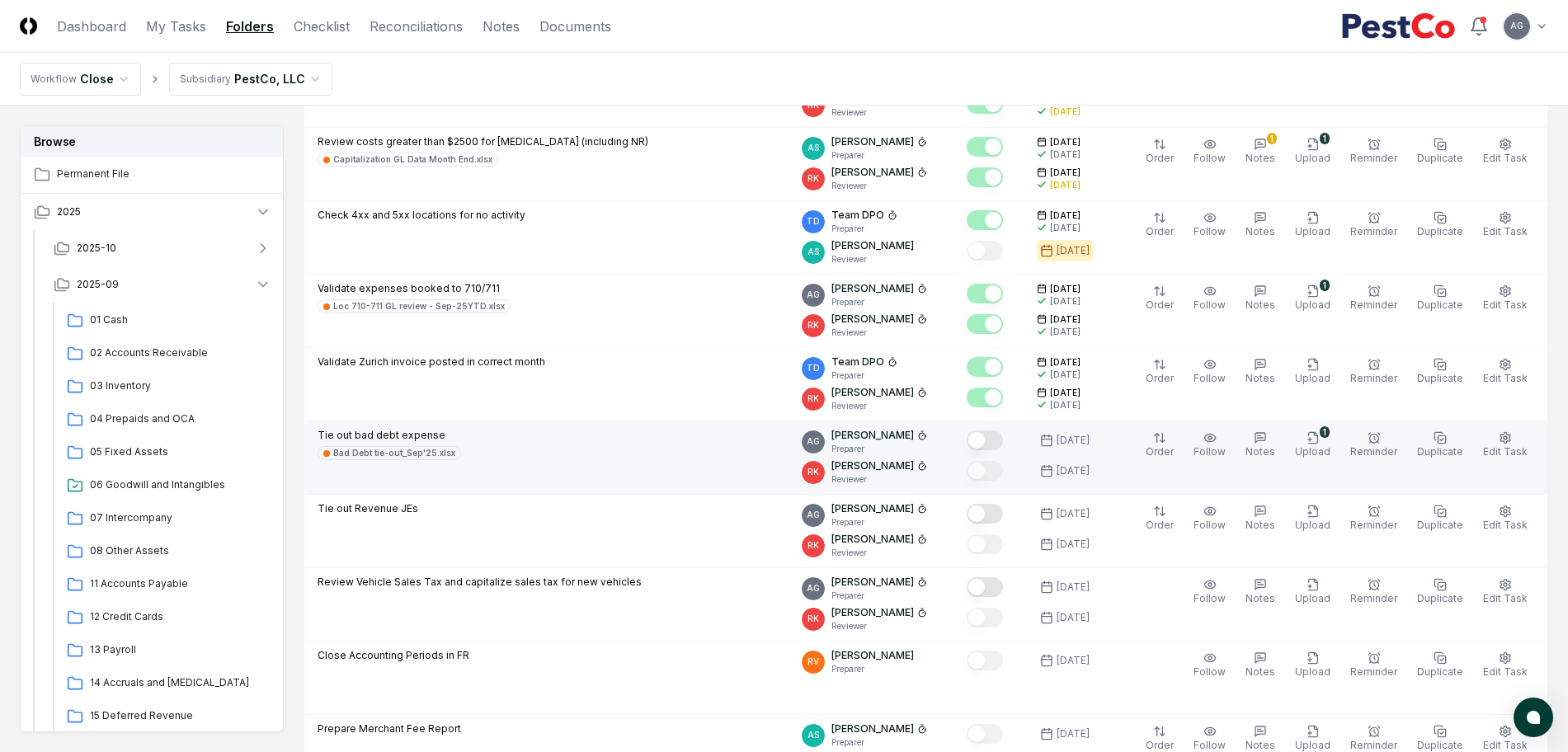
click at [1003, 438] on button "Mark complete" at bounding box center [984, 441] width 36 height 19
click at [165, 32] on link "My Tasks" at bounding box center [176, 26] width 60 height 19
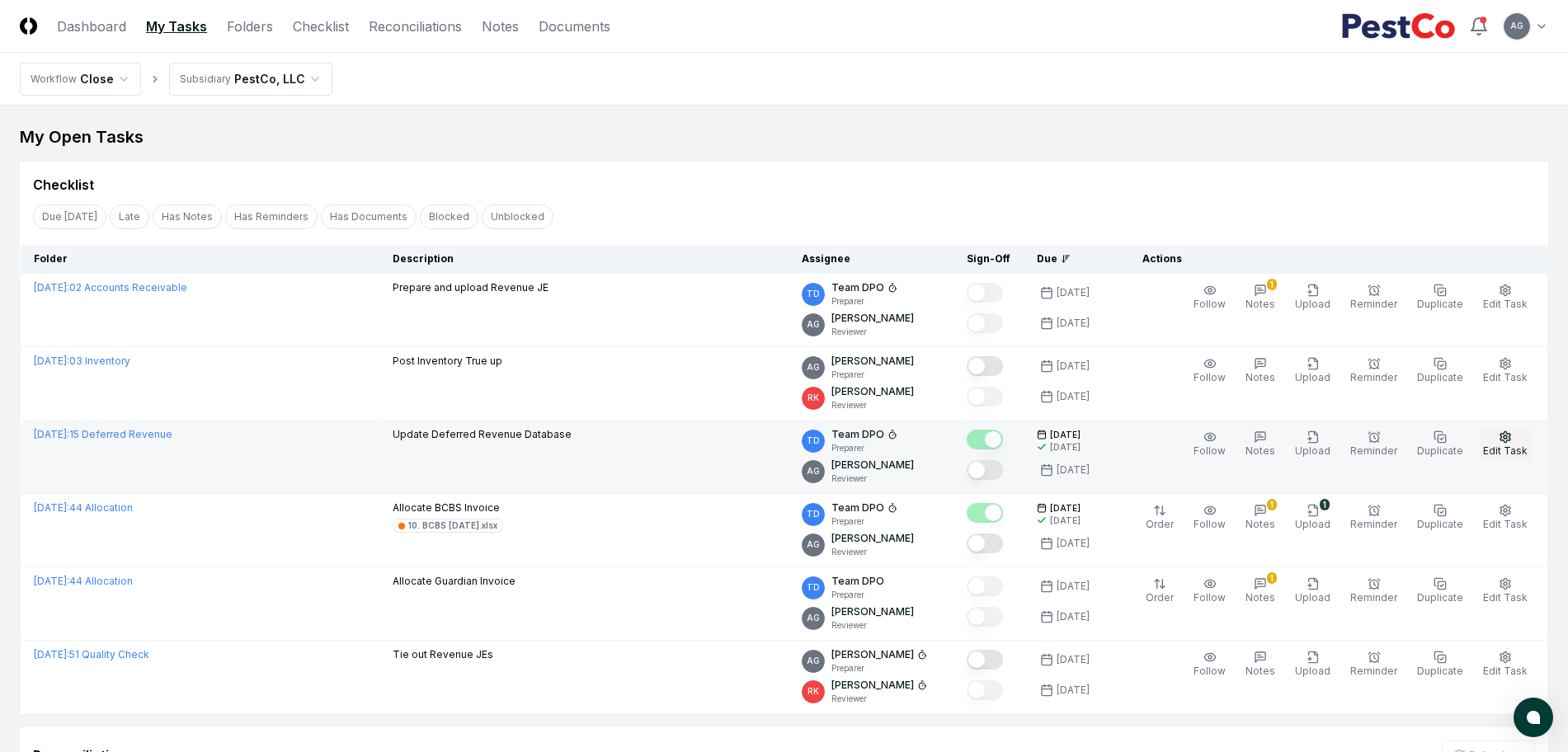
click at [1502, 445] on span "Edit Task" at bounding box center [1506, 450] width 45 height 13
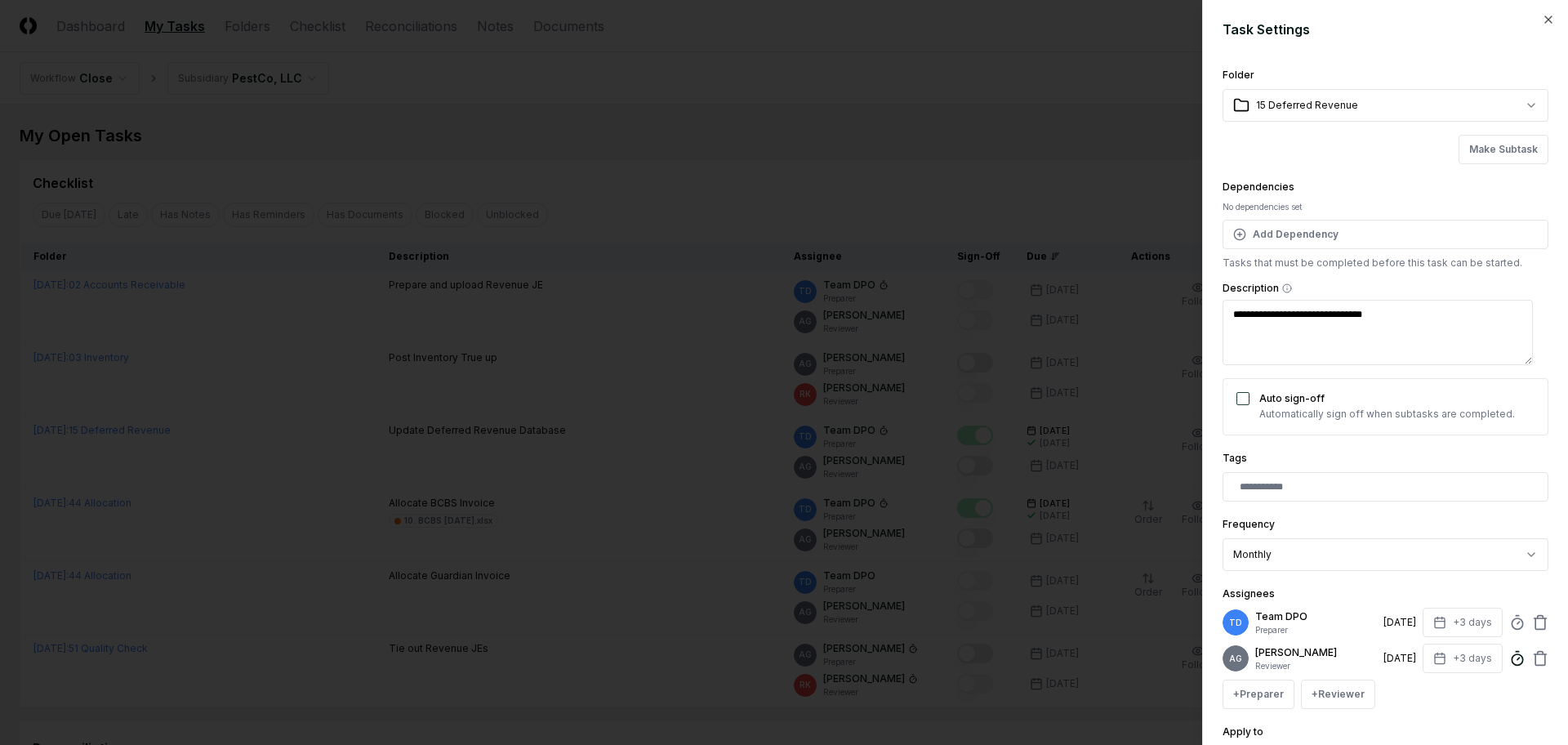
click at [1509, 667] on icon at bounding box center [1517, 658] width 16 height 16
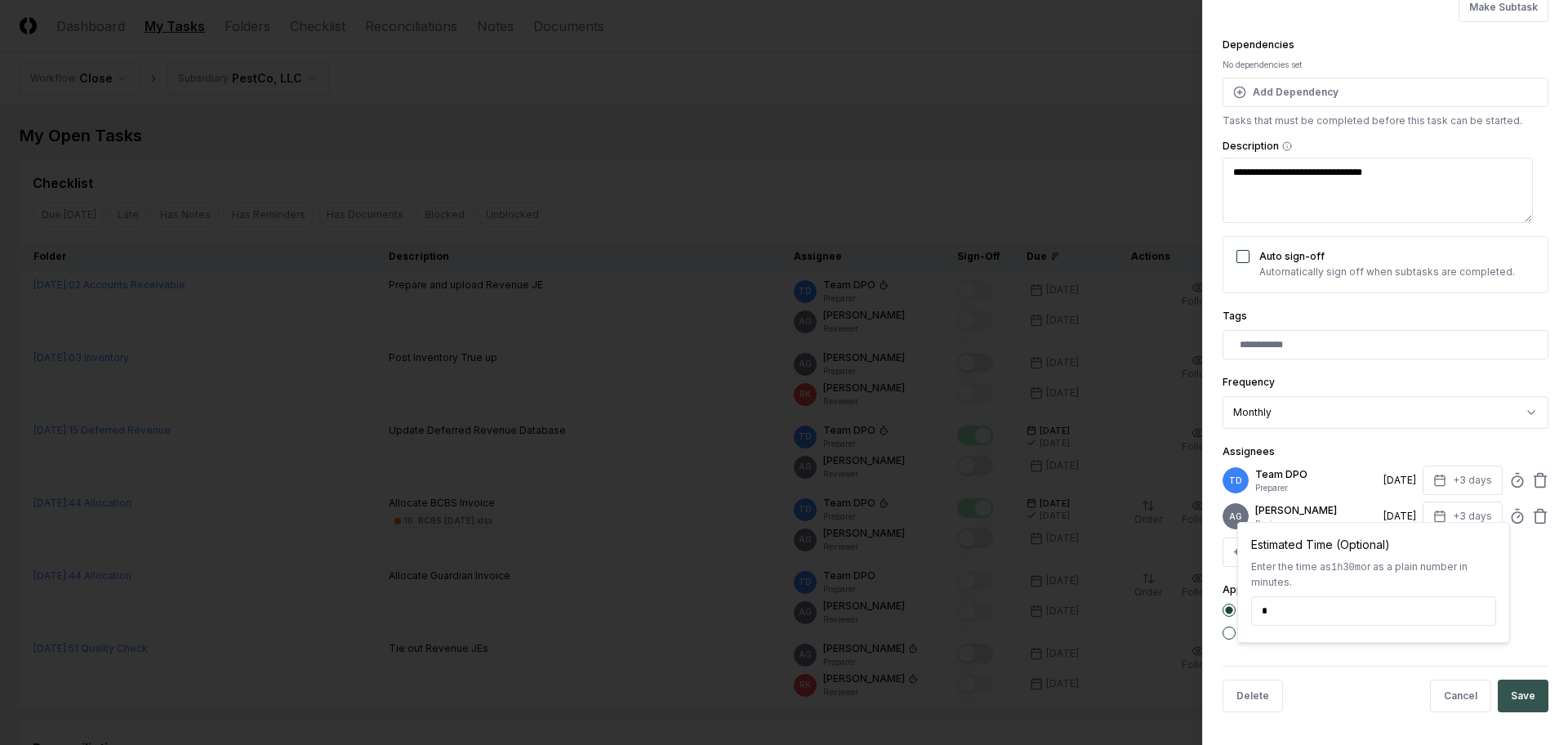
type input "*****"
click at [1509, 702] on button "Save" at bounding box center [1523, 697] width 51 height 33
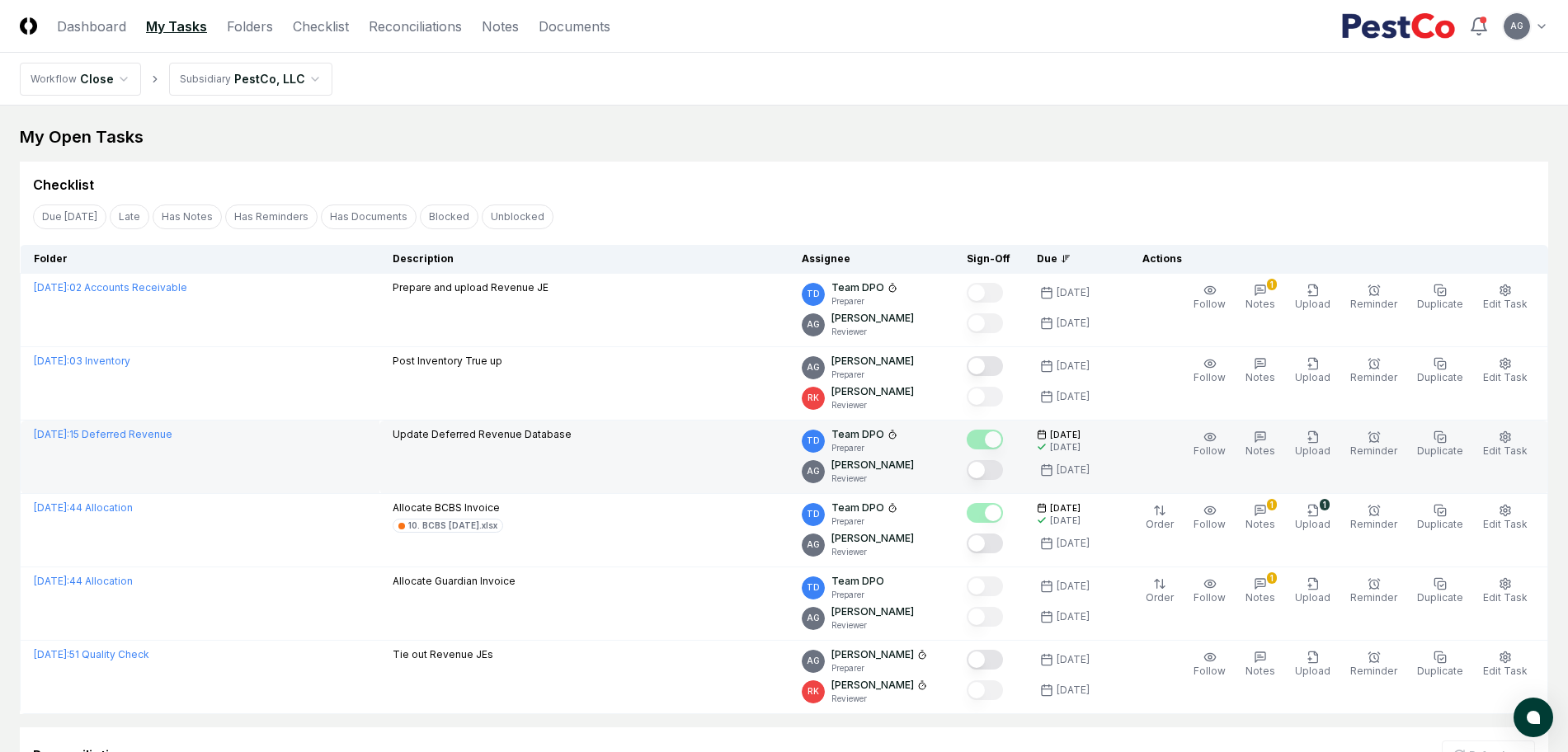
click at [1003, 473] on button "Mark complete" at bounding box center [984, 470] width 36 height 19
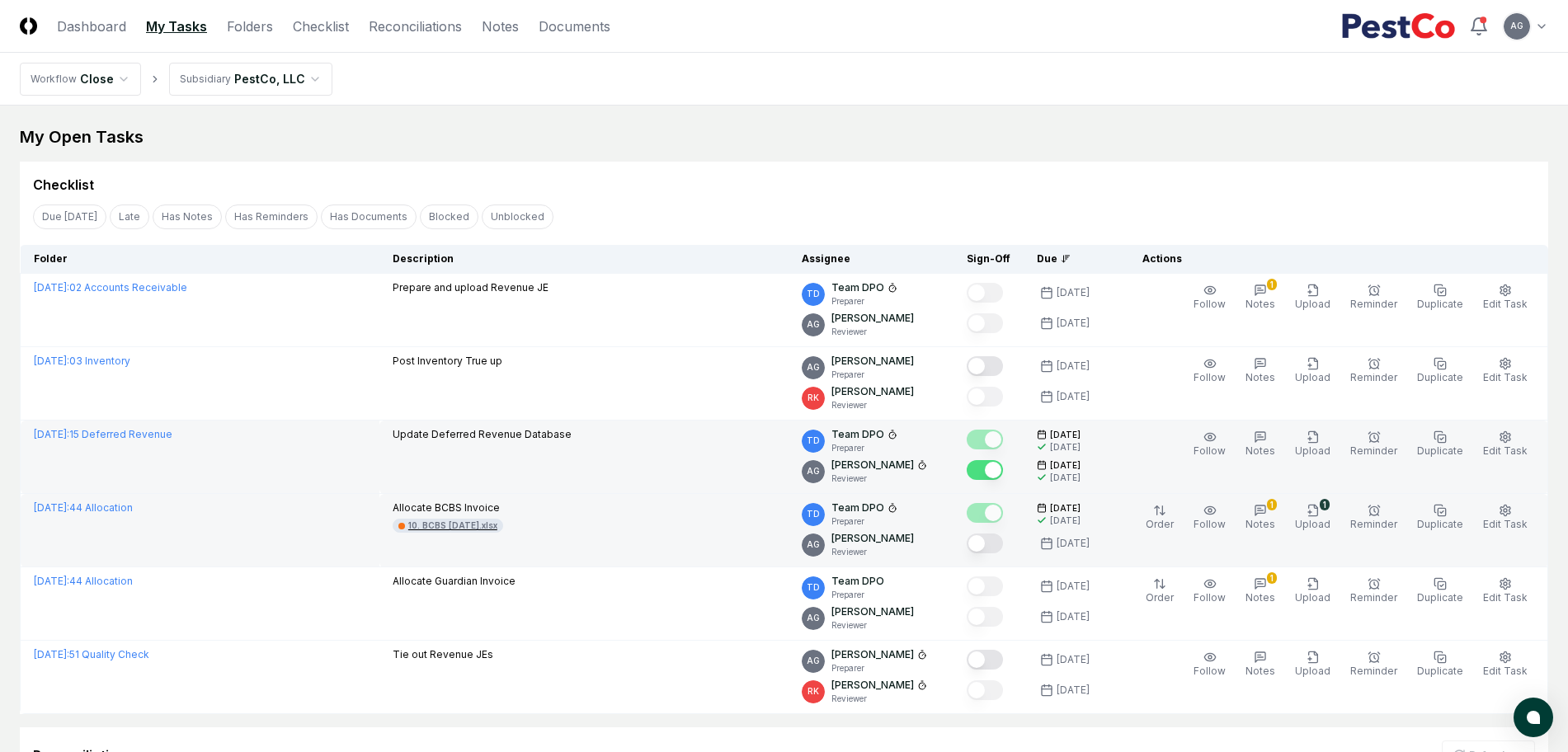
click at [497, 529] on div "10. BCBS [DATE].xlsx" at bounding box center [453, 525] width 89 height 13
click at [1502, 516] on icon "button" at bounding box center [1506, 511] width 14 height 14
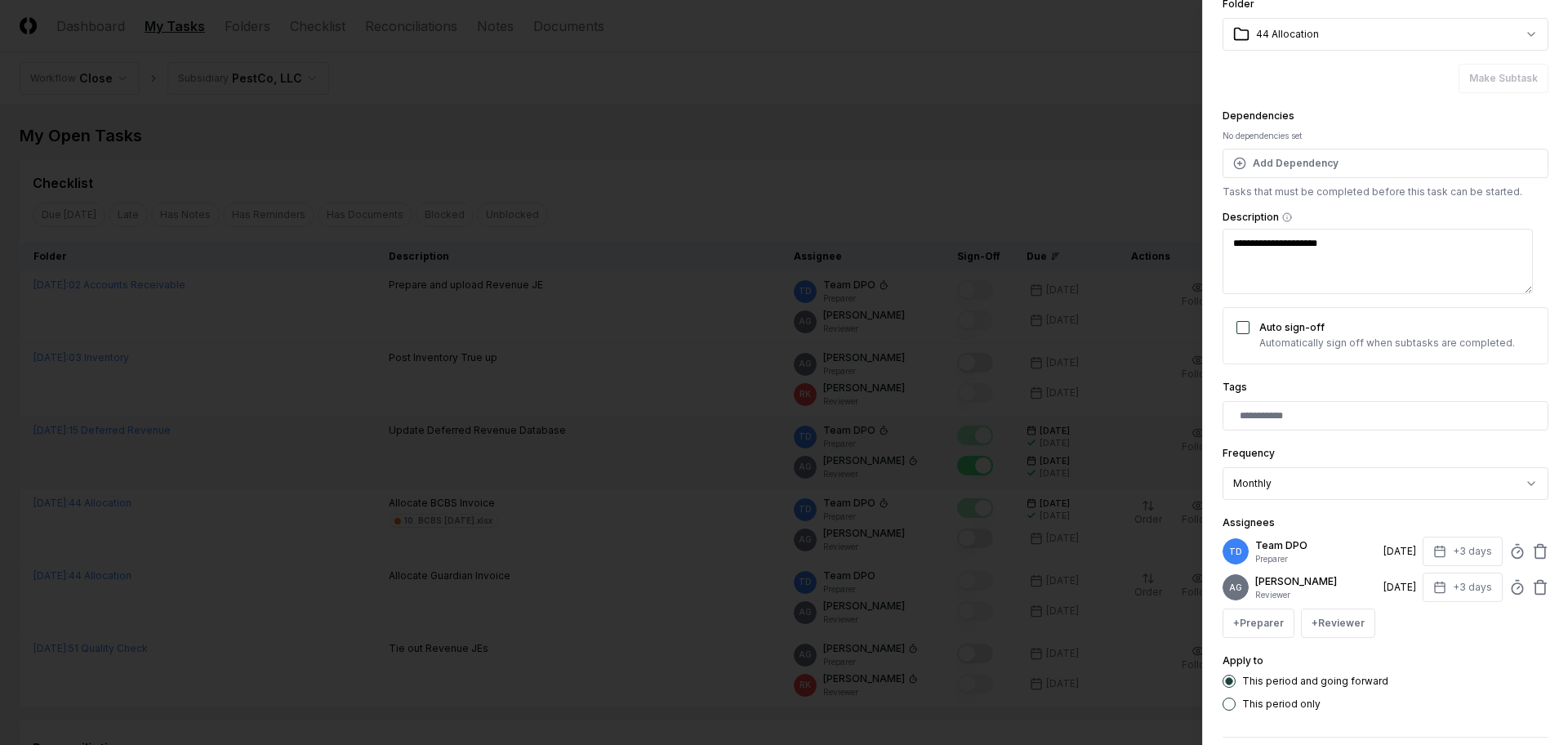
scroll to position [102, 0]
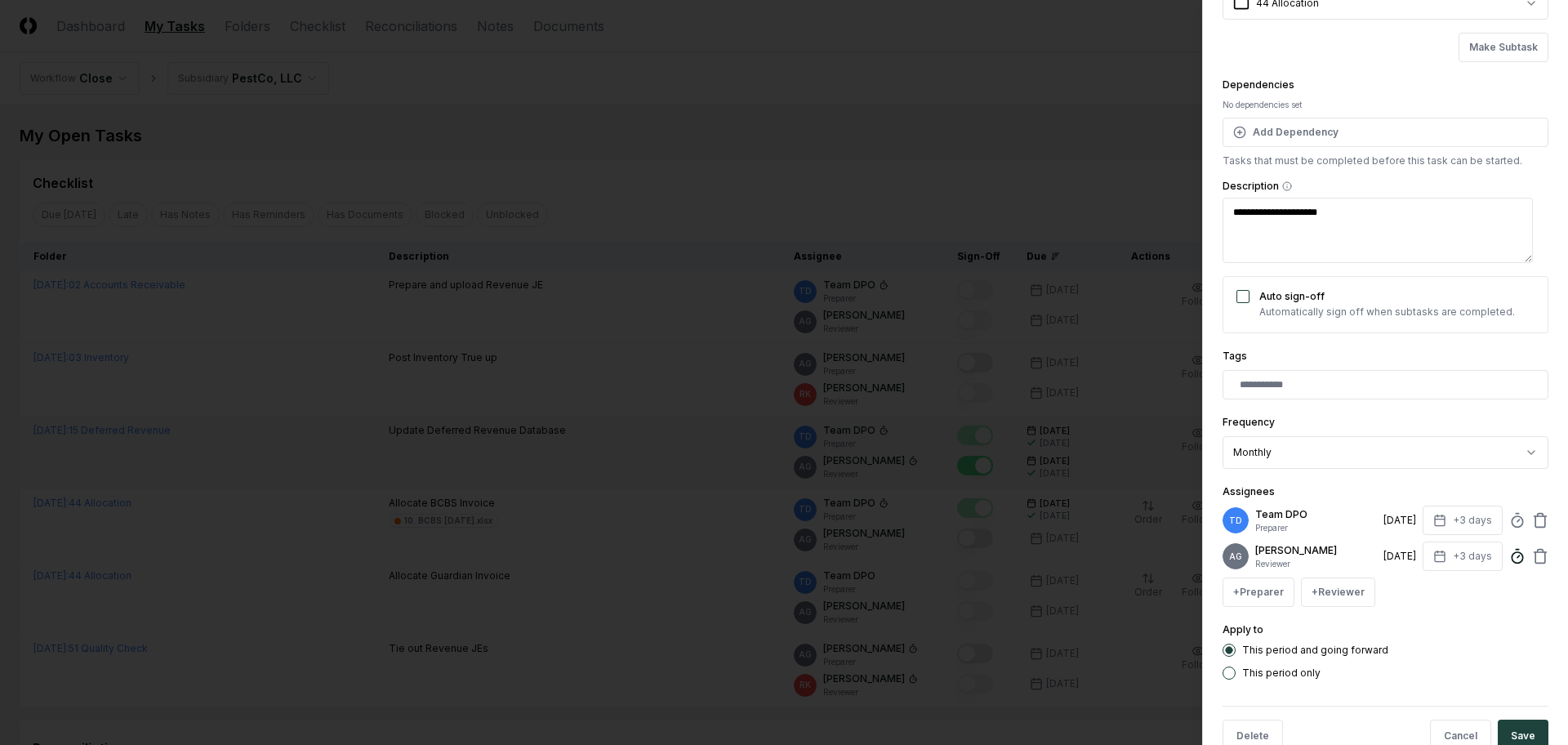
click at [1509, 564] on icon at bounding box center [1517, 556] width 16 height 16
type input "*****"
click at [1463, 485] on div "Assignees TD Team DPO Preparer [DATE] +3 days AG [PERSON_NAME] Reviewer [DATE] …" at bounding box center [1386, 545] width 326 height 125
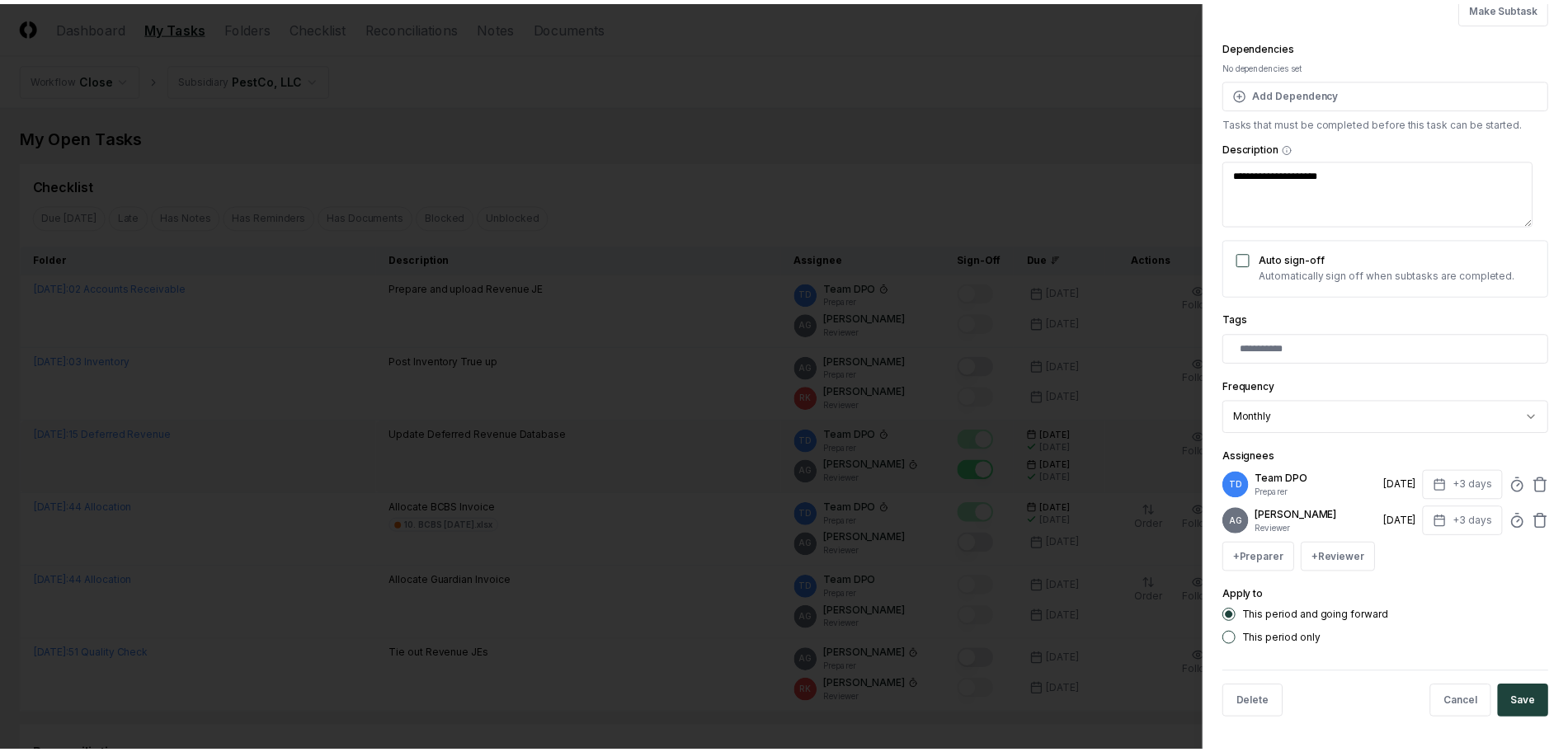
scroll to position [156, 0]
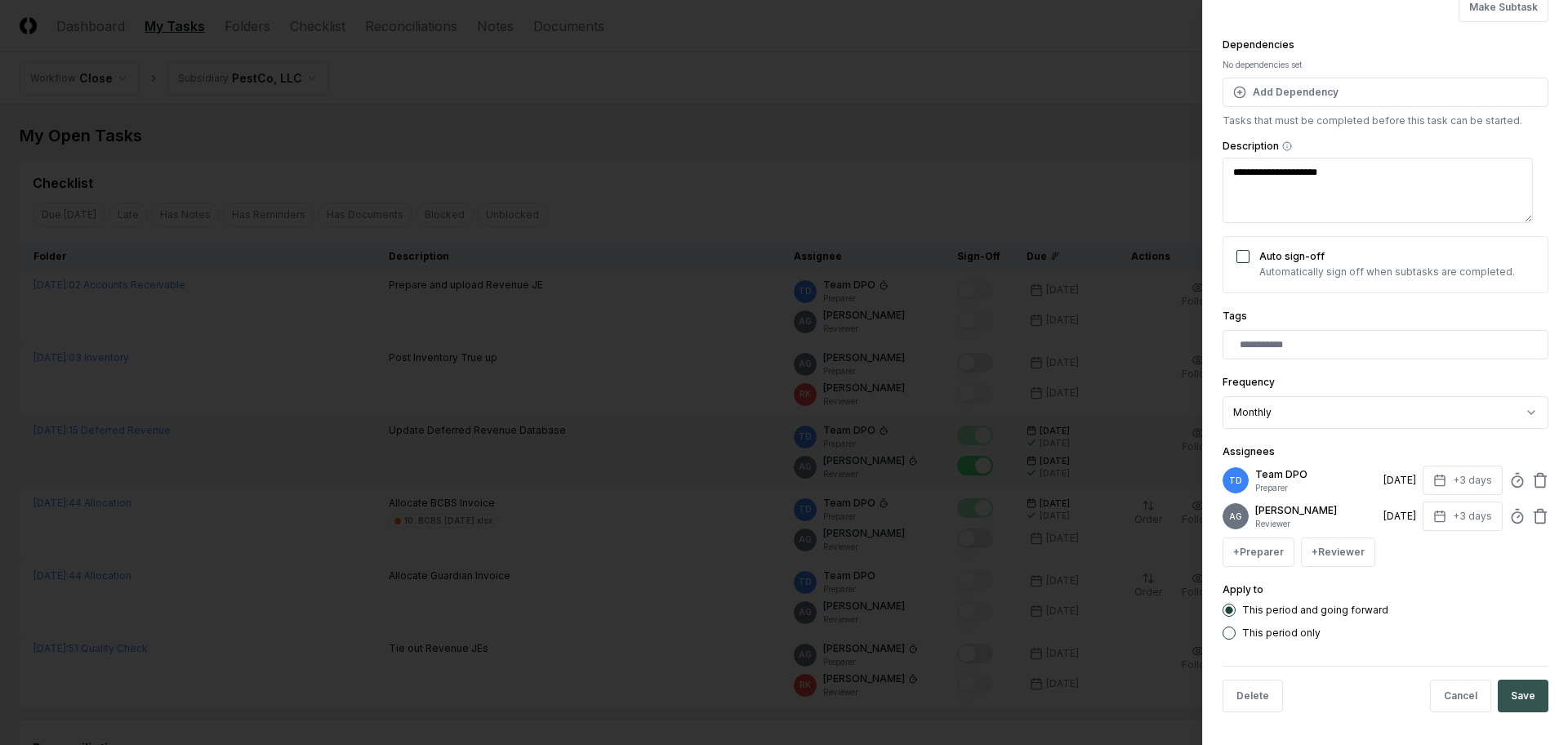
click at [1502, 697] on button "Save" at bounding box center [1523, 697] width 51 height 33
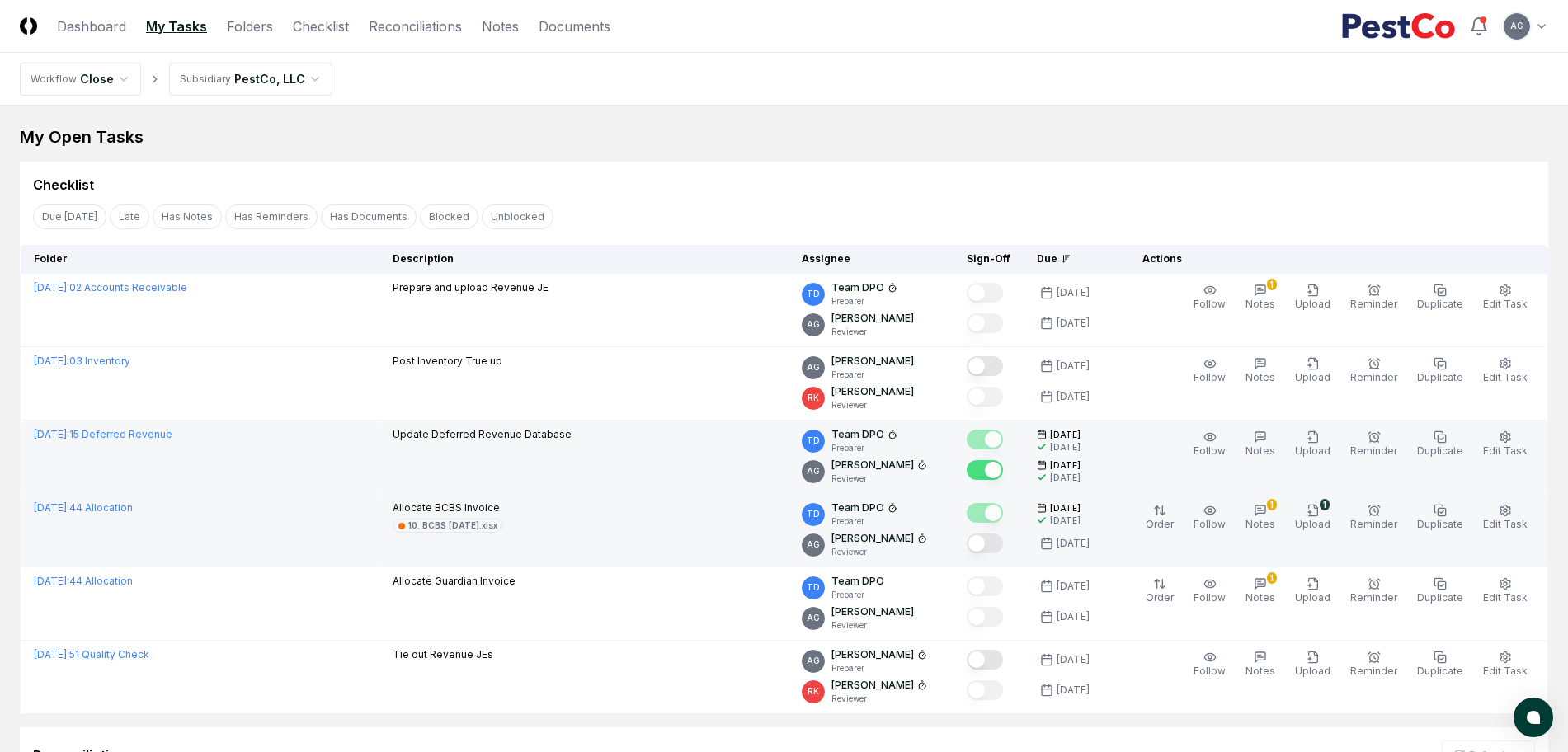
click at [1003, 540] on button "Mark complete" at bounding box center [984, 544] width 36 height 19
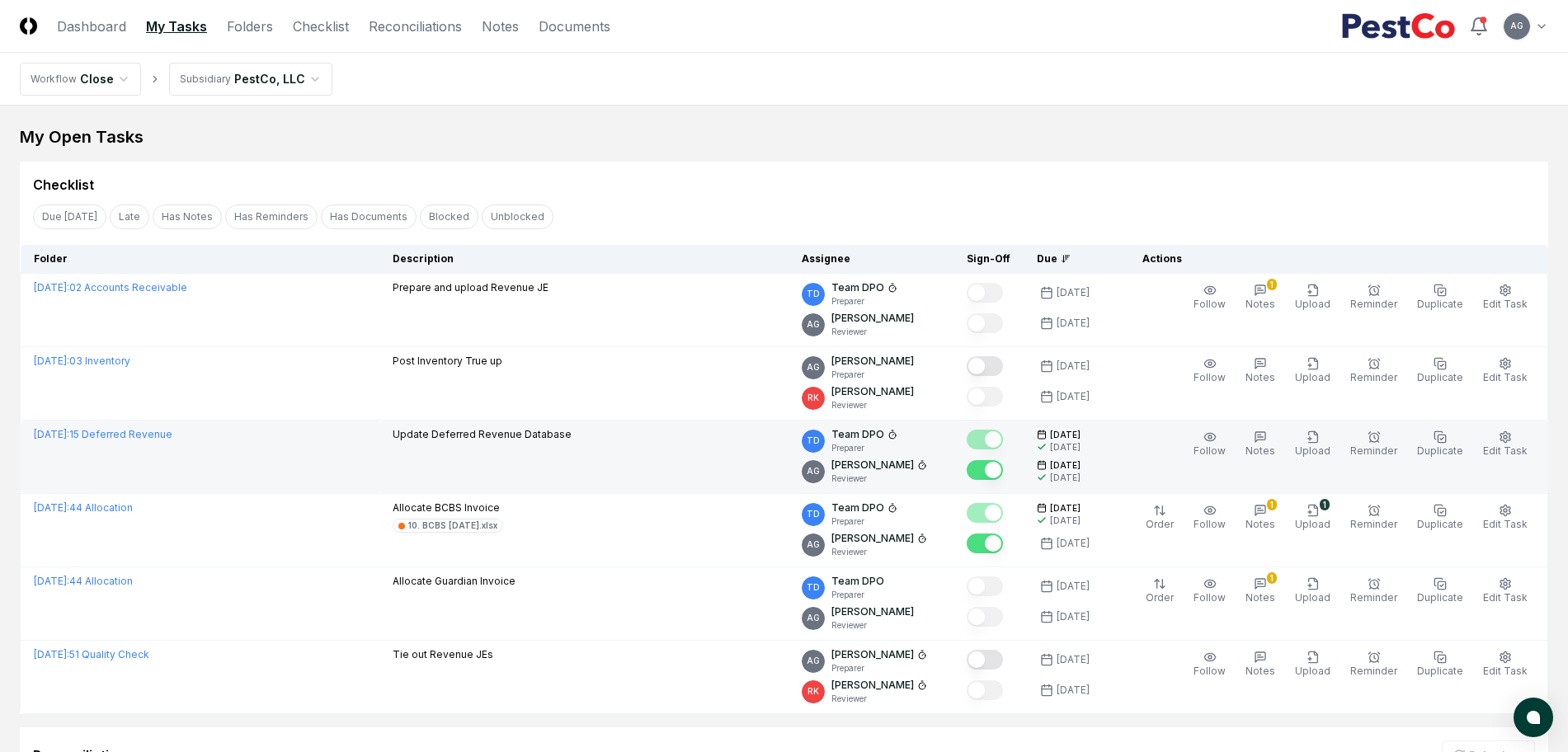
click at [739, 170] on div "Checklist" at bounding box center [784, 178] width 1529 height 33
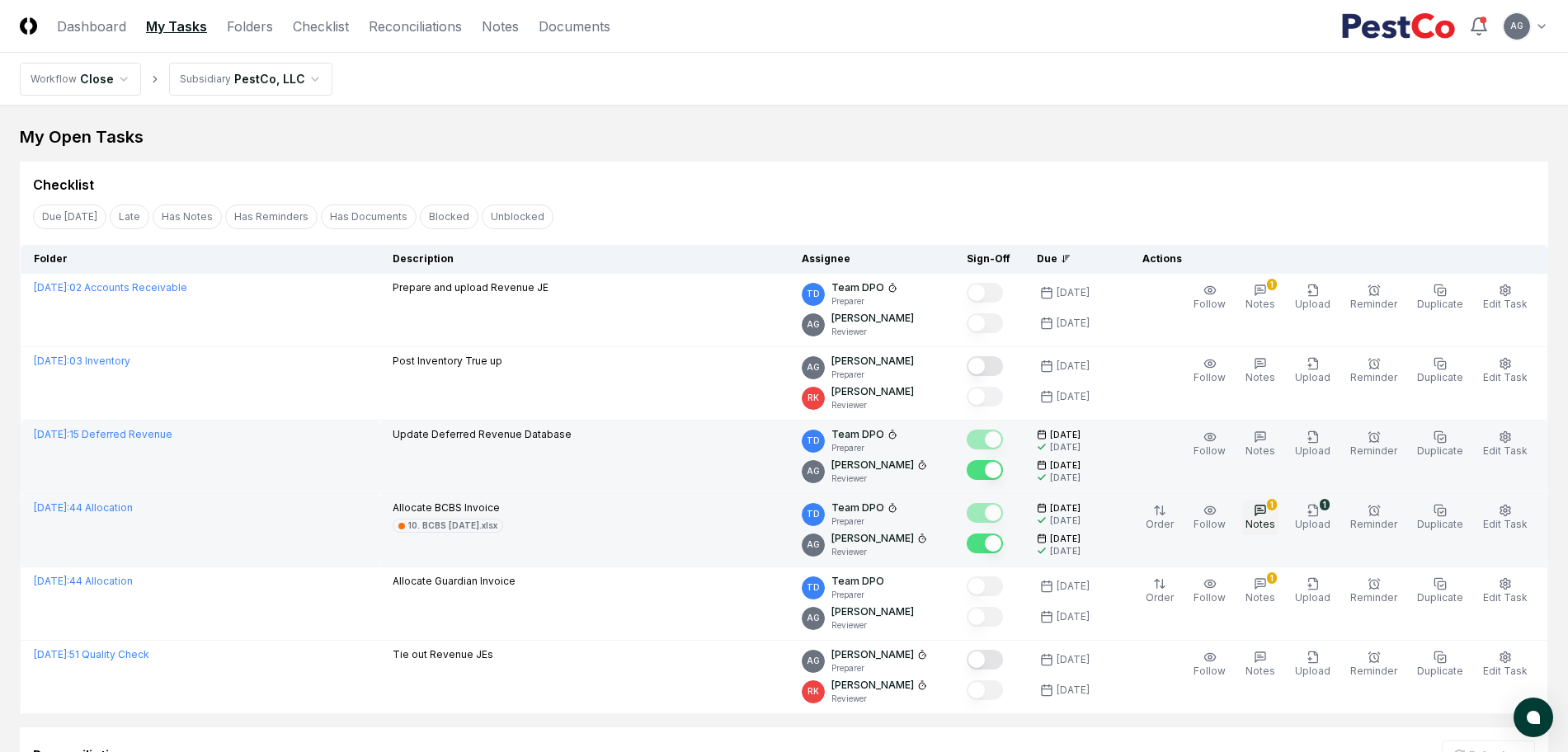
click at [1275, 524] on span "Notes" at bounding box center [1261, 524] width 30 height 13
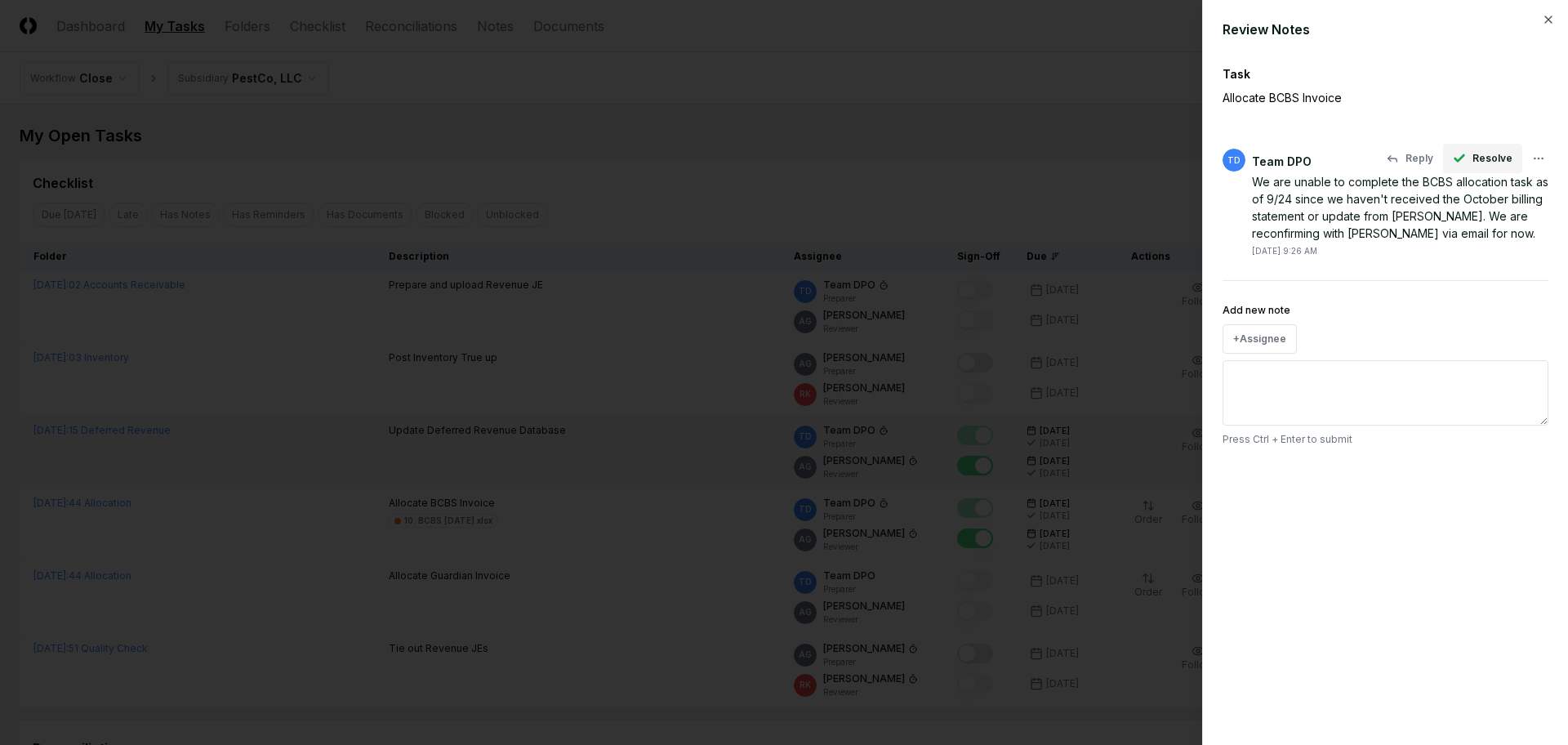
click at [1480, 153] on span "Resolve" at bounding box center [1493, 158] width 40 height 14
click at [887, 144] on div at bounding box center [784, 372] width 1568 height 745
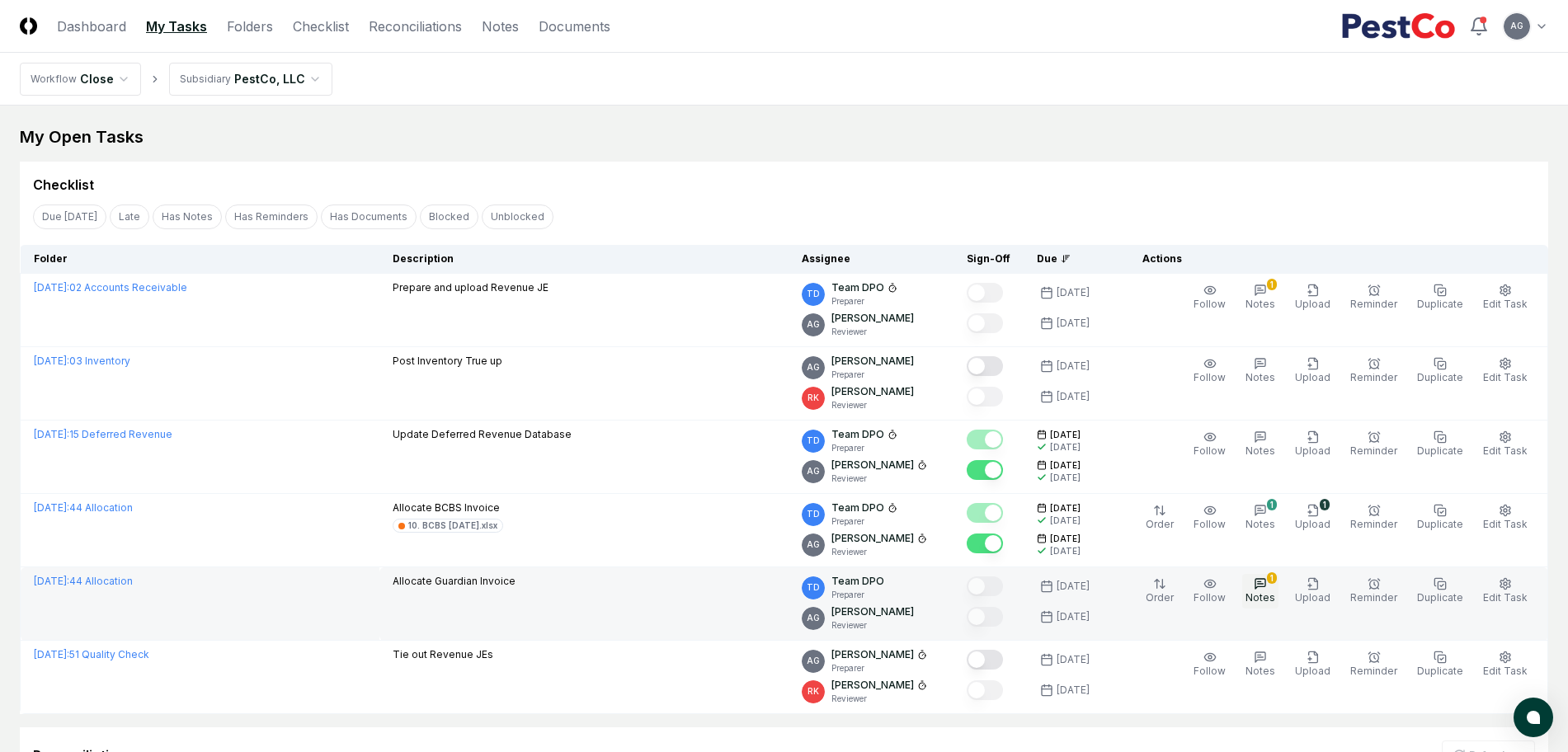
click at [1267, 587] on icon "button" at bounding box center [1261, 585] width 14 height 14
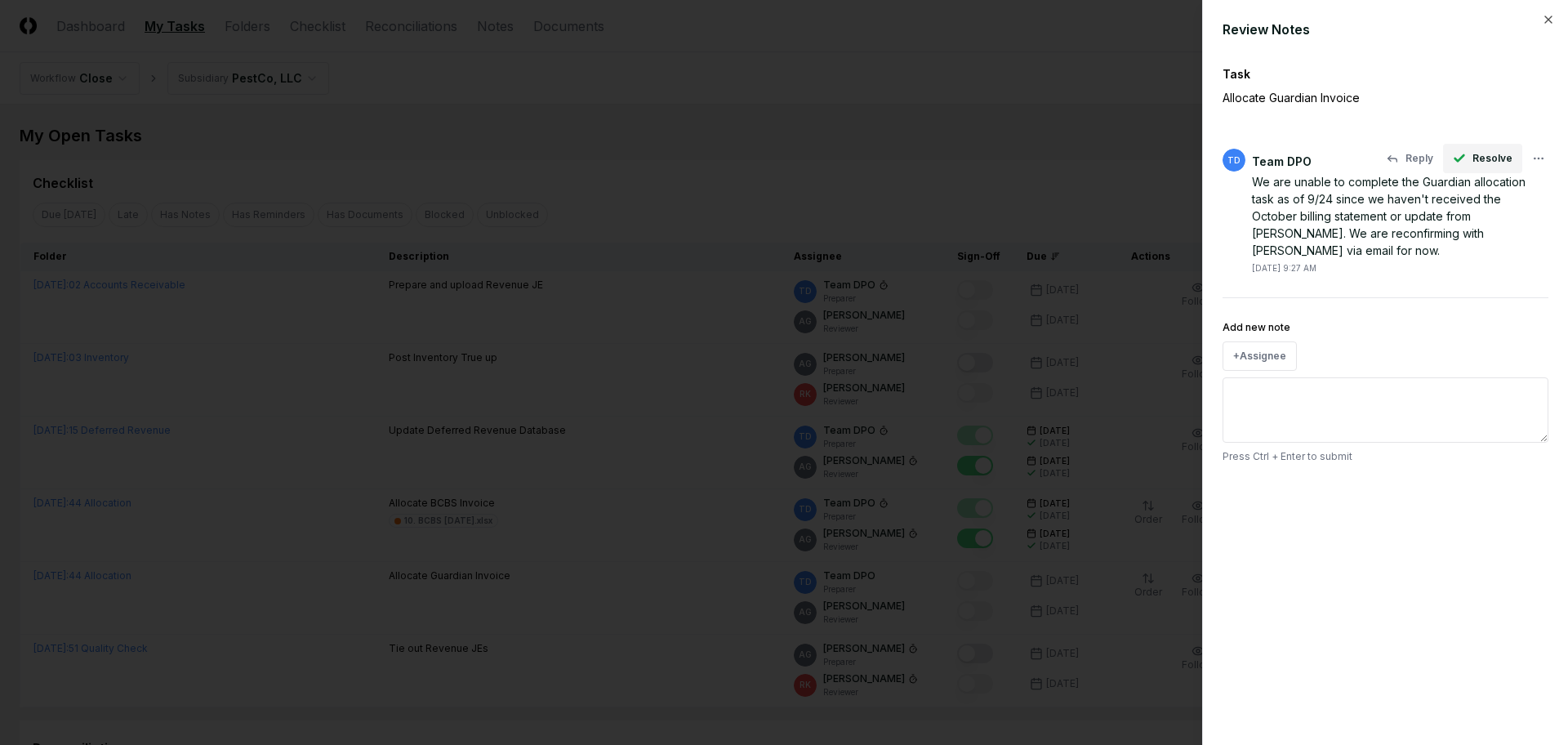
click at [1473, 153] on button "Resolve" at bounding box center [1483, 158] width 79 height 30
click at [908, 178] on div at bounding box center [784, 372] width 1568 height 745
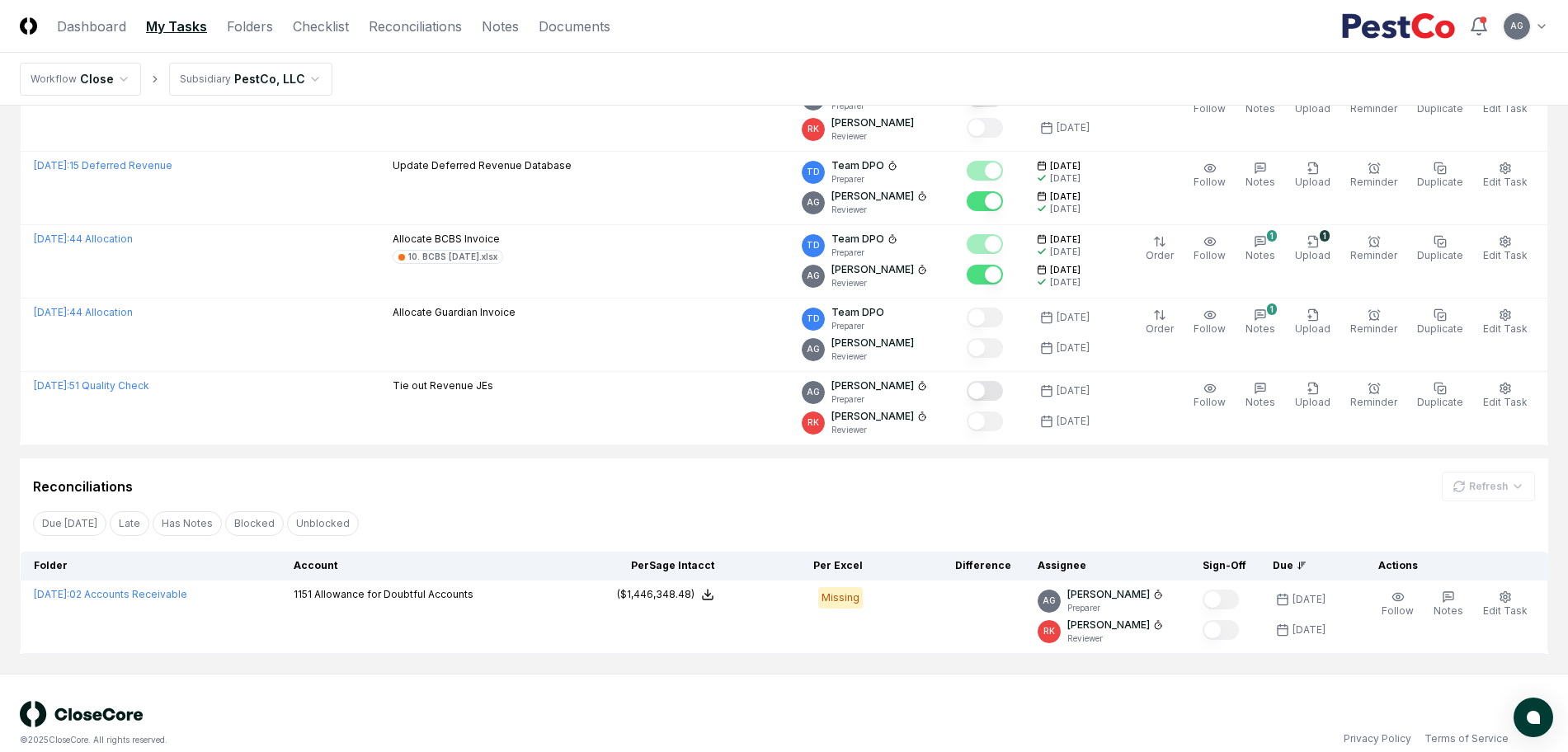
scroll to position [290, 0]
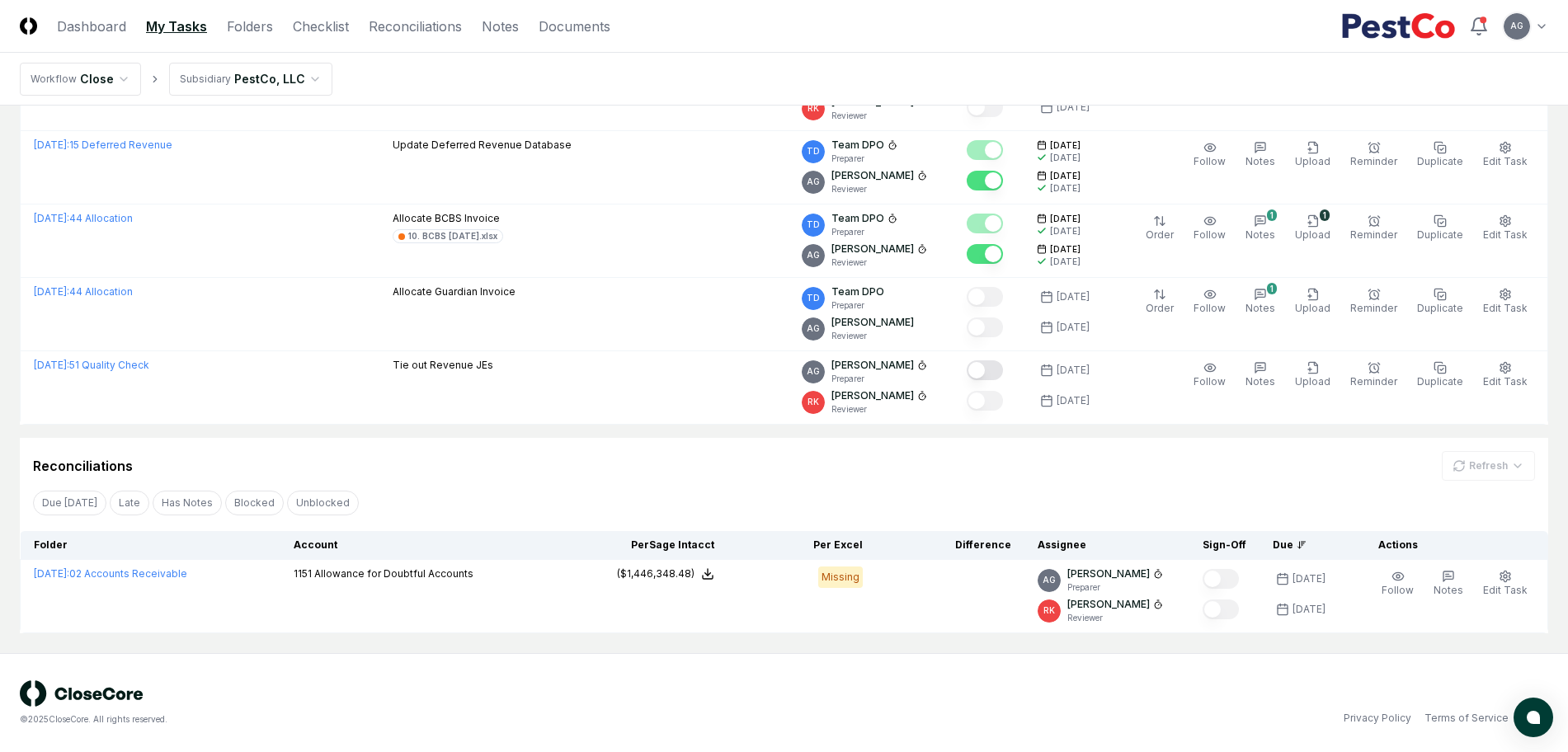
click at [915, 704] on div "© 2025 CloseCore. All rights reserved. Privacy Policy Terms of Service" at bounding box center [784, 703] width 1529 height 46
click at [654, 487] on div "Due [DATE] Late Has Notes Blocked Unblocked Clear Filter" at bounding box center [784, 502] width 1529 height 30
click at [928, 694] on div "© 2025 CloseCore. All rights reserved. Privacy Policy Terms of Service" at bounding box center [784, 703] width 1529 height 46
